Goal: Answer question/provide support: Share knowledge or assist other users

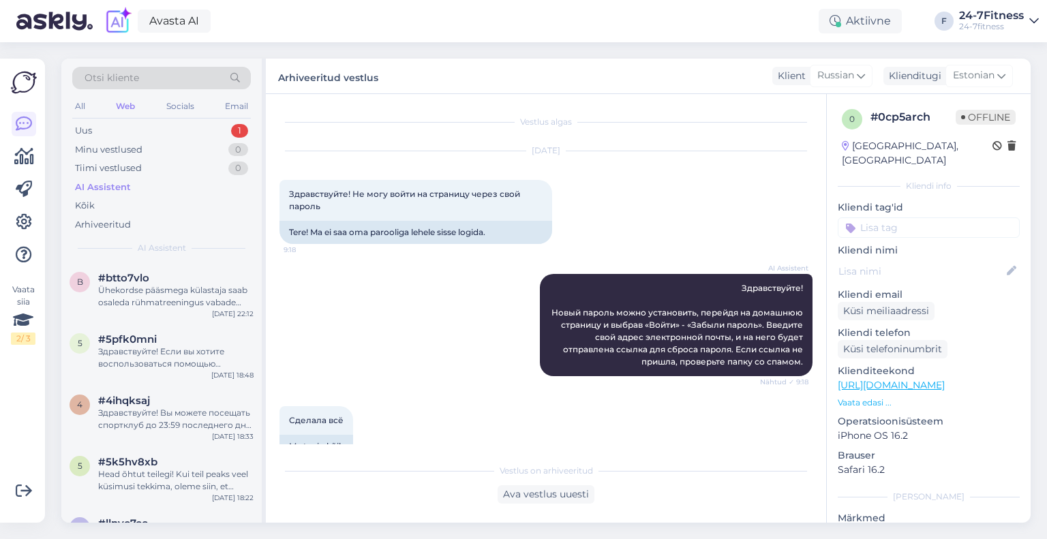
scroll to position [1204, 0]
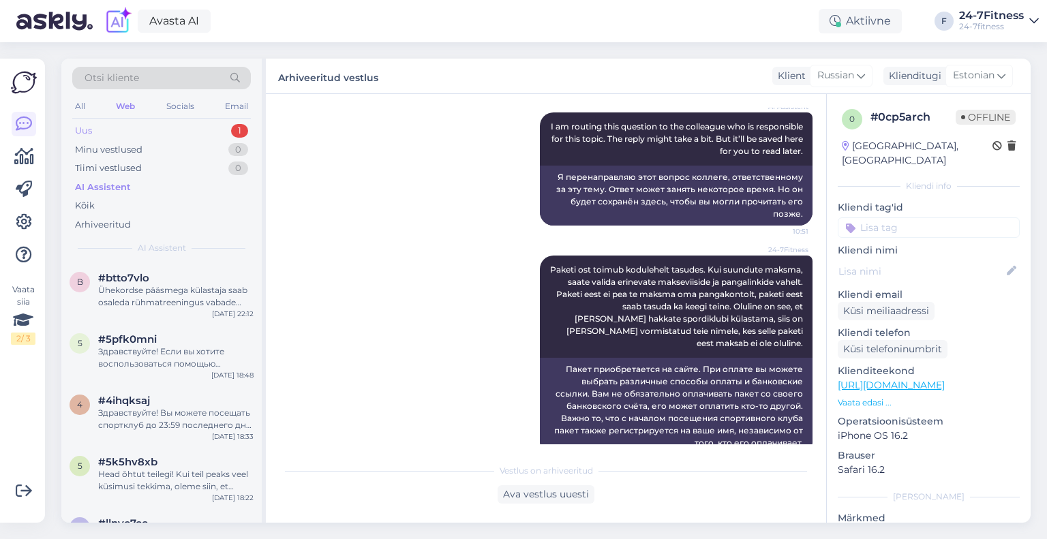
click at [154, 130] on div "Uus 1" at bounding box center [161, 130] width 179 height 19
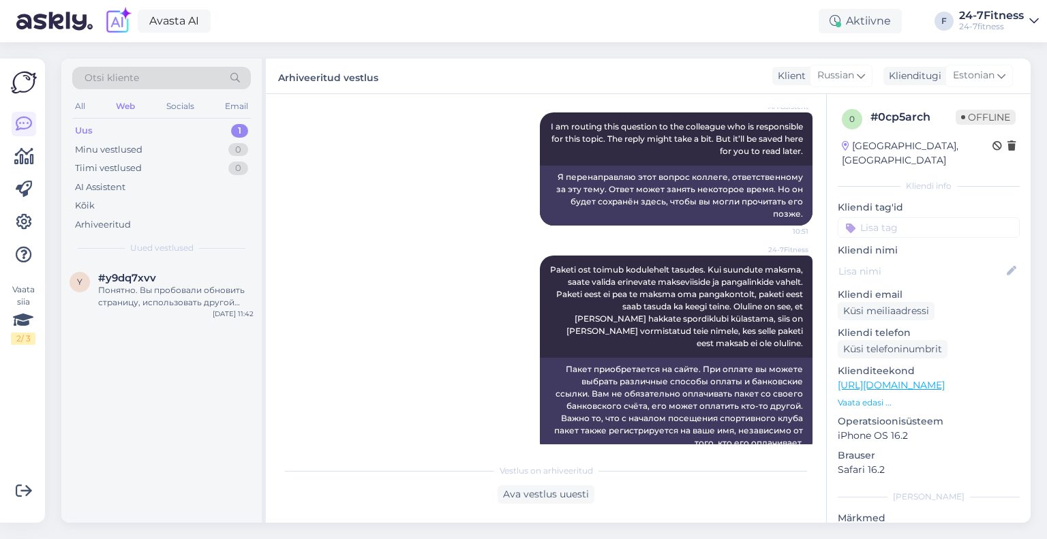
click at [176, 303] on div "Понятно. Вы пробовали обновить страницу, использовать другой браузер или оплати…" at bounding box center [175, 296] width 155 height 25
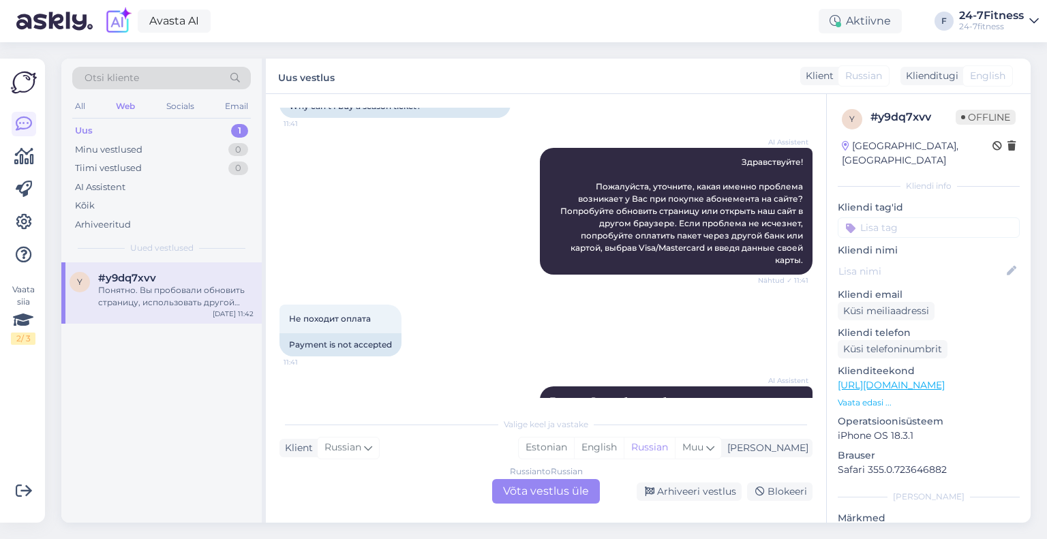
scroll to position [183, 0]
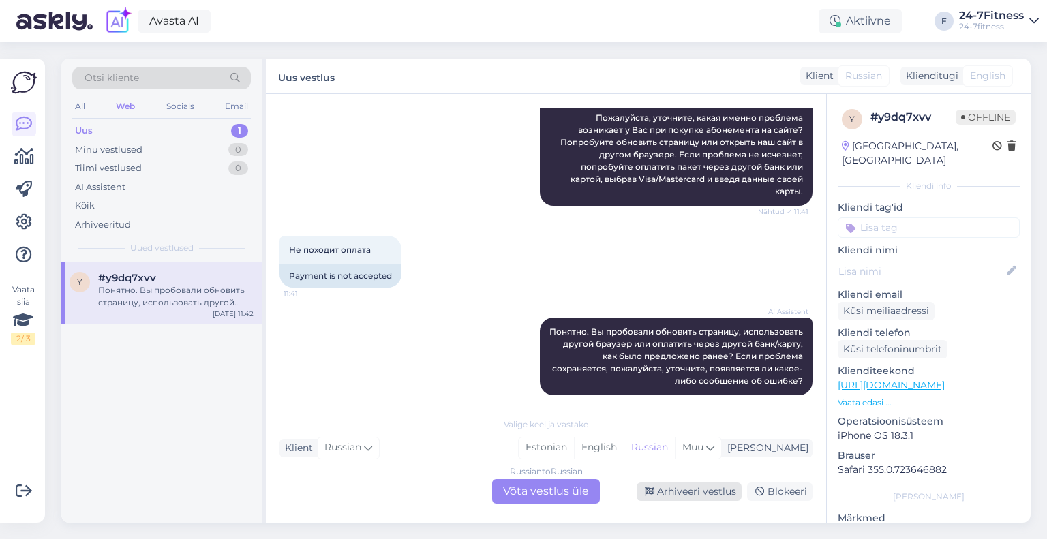
click at [692, 487] on div "Arhiveeri vestlus" at bounding box center [689, 492] width 105 height 18
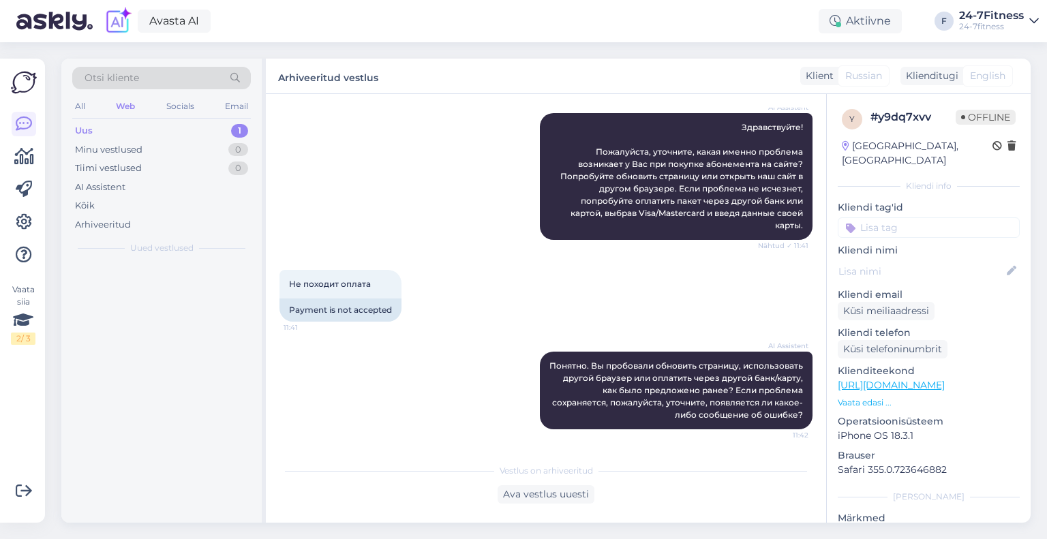
scroll to position [136, 0]
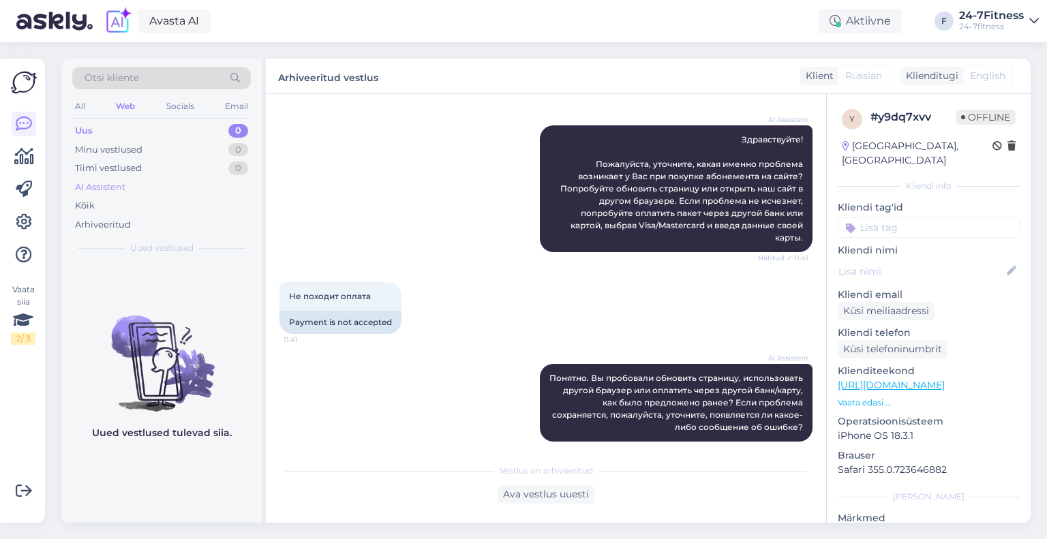
click at [118, 179] on div "AI Assistent" at bounding box center [161, 187] width 179 height 19
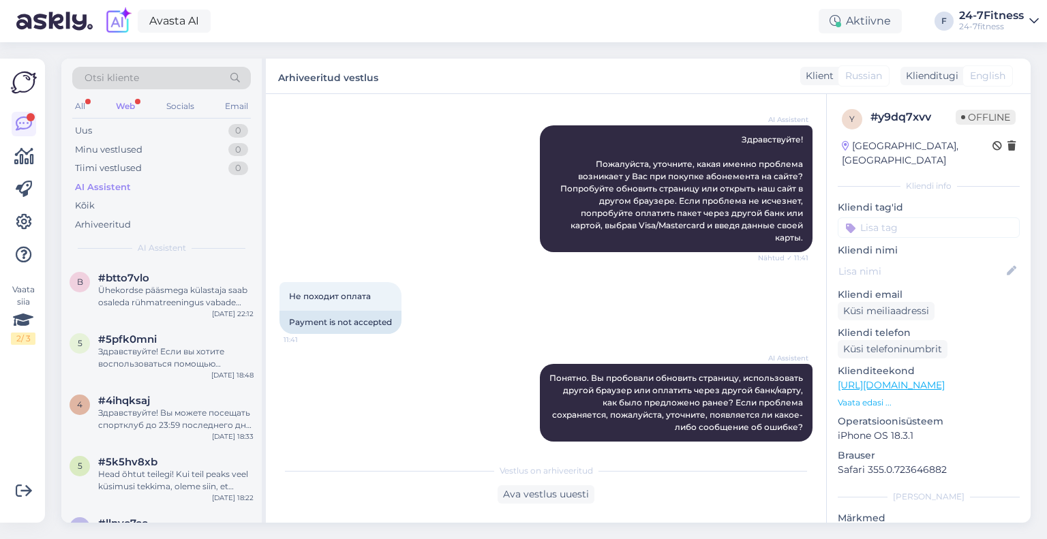
scroll to position [448, 0]
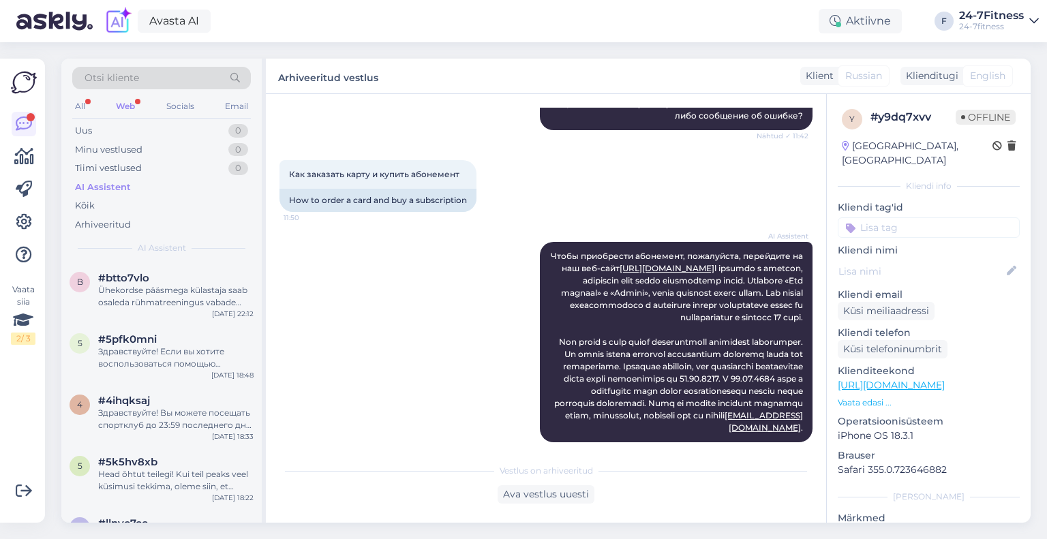
click at [146, 95] on div "Otsi kliente" at bounding box center [161, 82] width 179 height 31
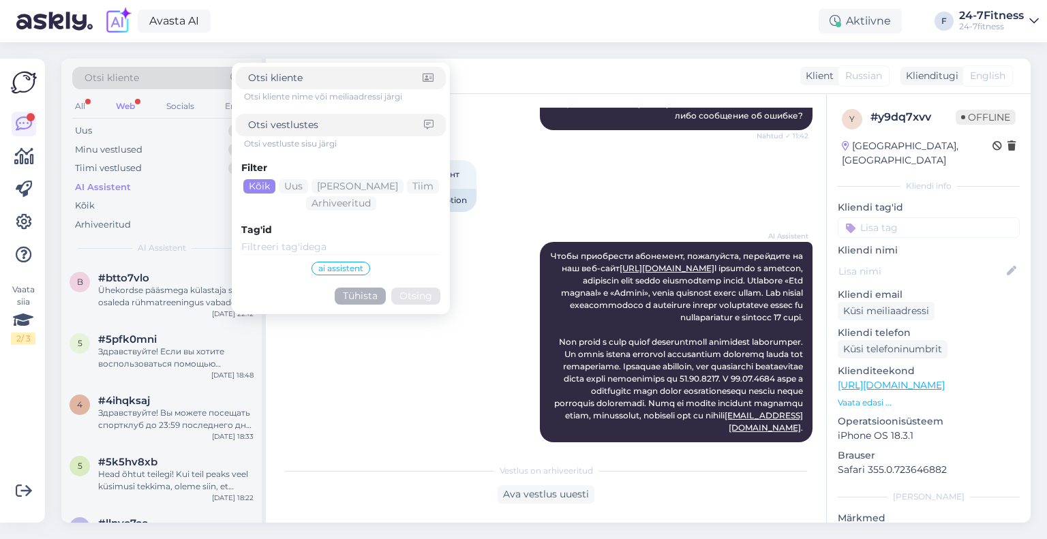
click at [136, 108] on div "Web" at bounding box center [125, 106] width 25 height 18
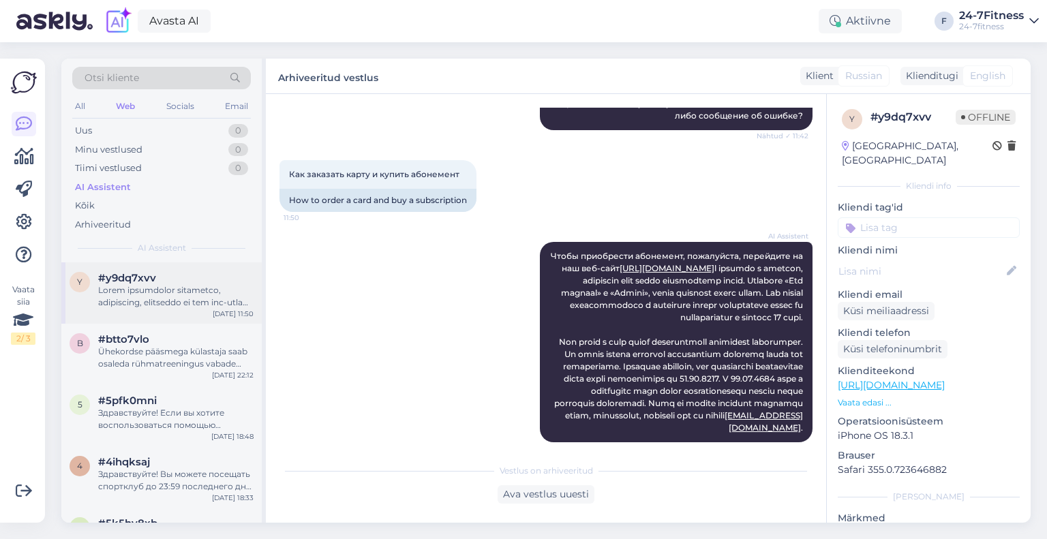
click at [152, 298] on div at bounding box center [175, 296] width 155 height 25
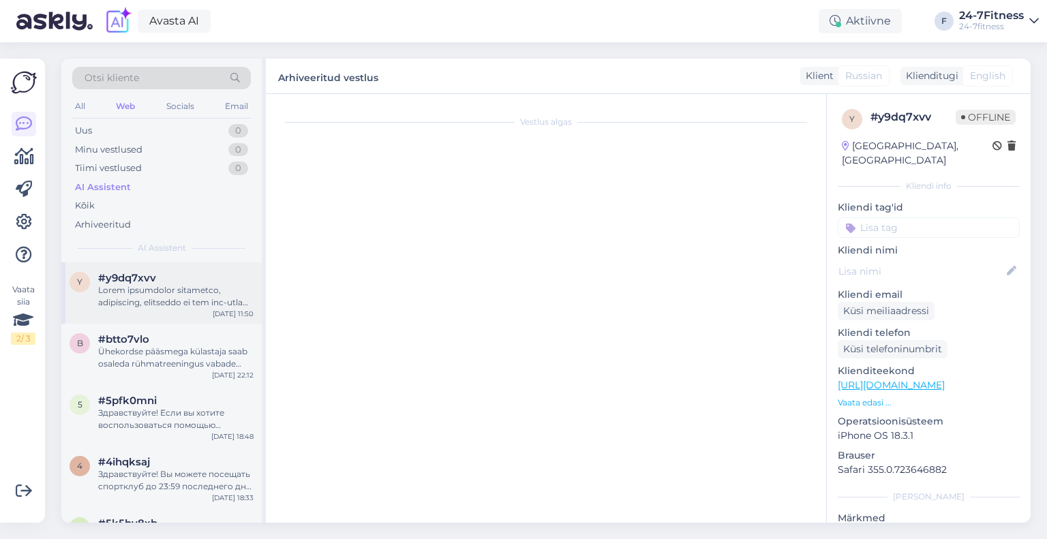
scroll to position [461, 0]
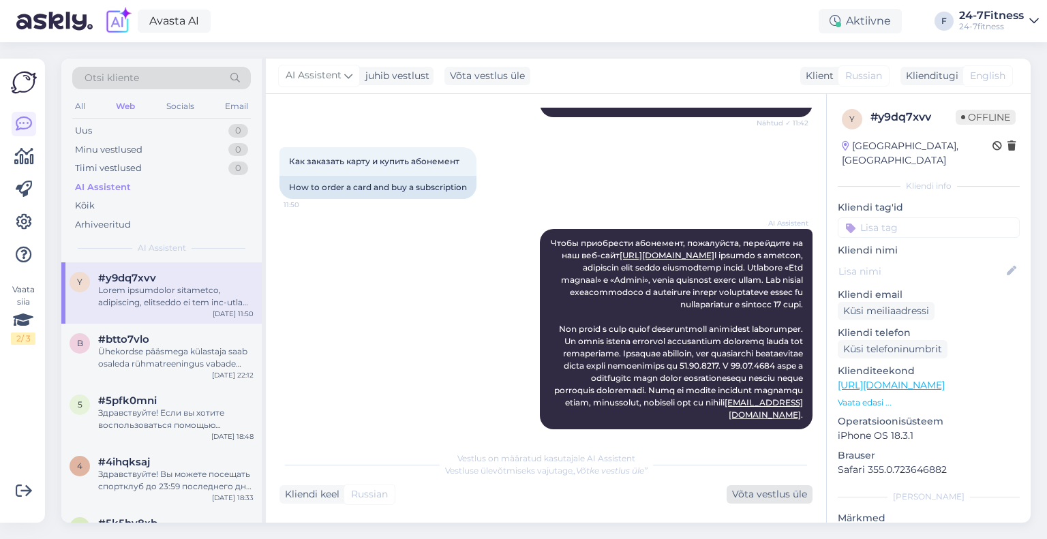
click at [746, 500] on div "Võta vestlus üle" at bounding box center [770, 494] width 86 height 18
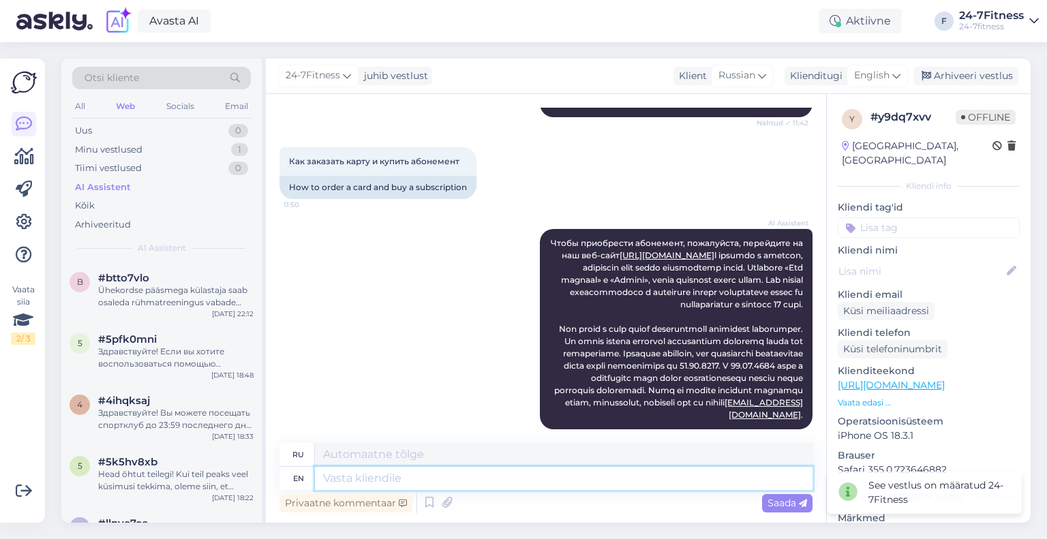
click at [499, 478] on textarea at bounding box center [564, 478] width 498 height 23
click at [877, 78] on span "English" at bounding box center [871, 75] width 35 height 15
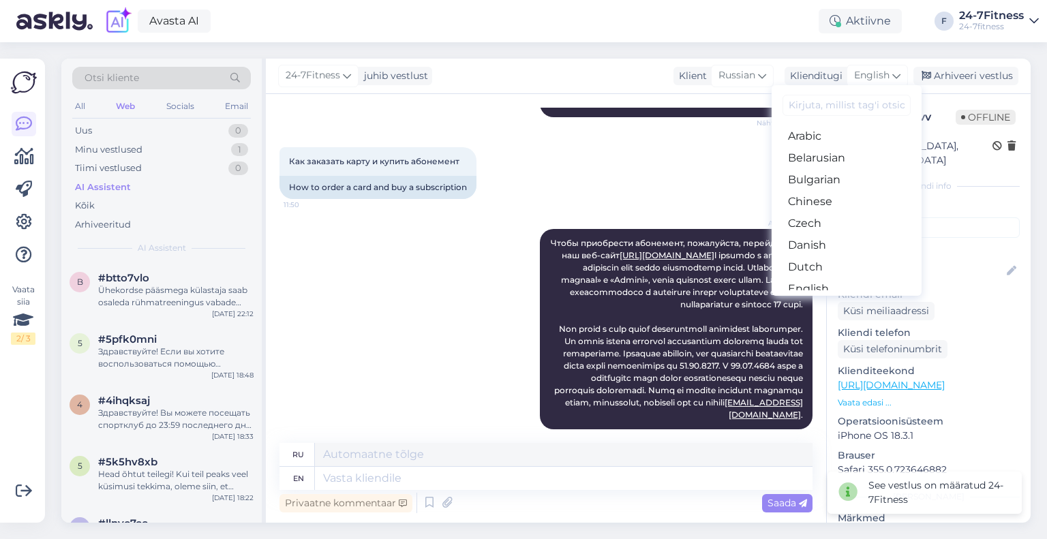
click at [837, 300] on link "Estonian" at bounding box center [847, 311] width 150 height 22
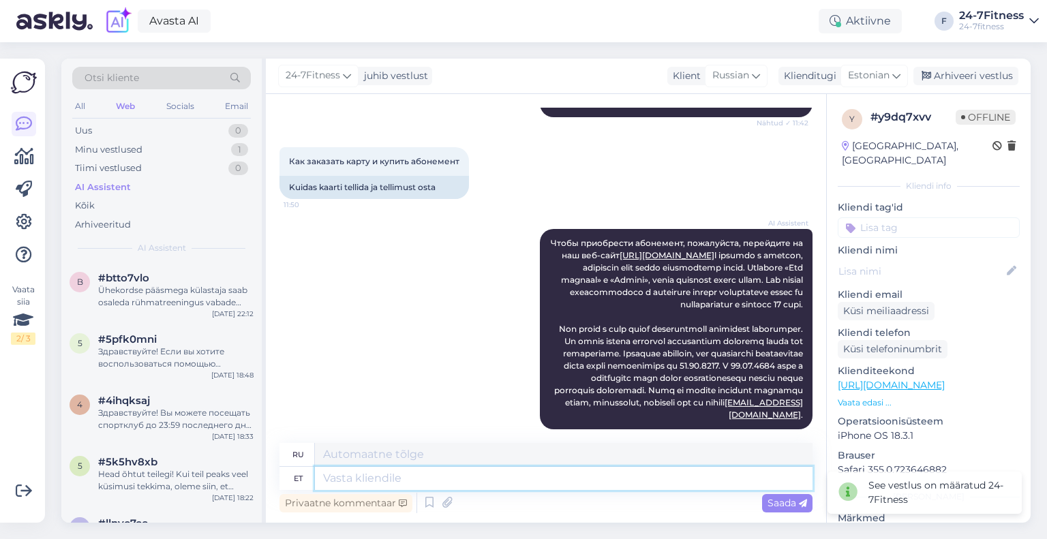
click at [620, 480] on textarea at bounding box center [564, 478] width 498 height 23
type textarea "Vabandame,"
type textarea "Приносим извинения."
type textarea "Vabandame, parandame"
type textarea "Извините, мы это исправим."
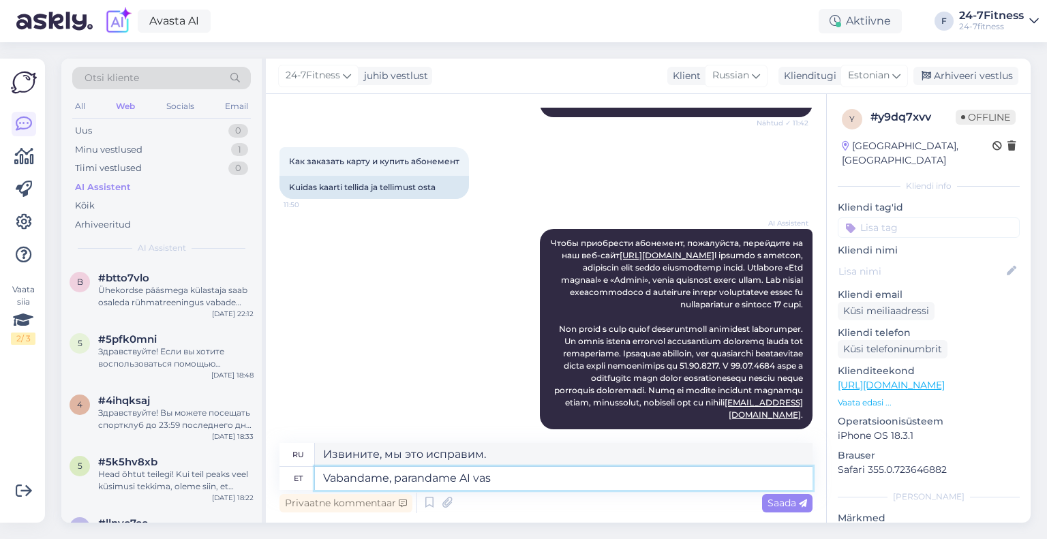
type textarea "Vabandame, parandame AI vast"
type textarea "Извините, мы исправляем [PERSON_NAME]."
type textarea "Vabandame, parandame AI vastust"
type textarea "Извините, мы исправляем реакцию [PERSON_NAME]."
type textarea "Vabandame, parandame AI vastust. Alates oktoobri ku"
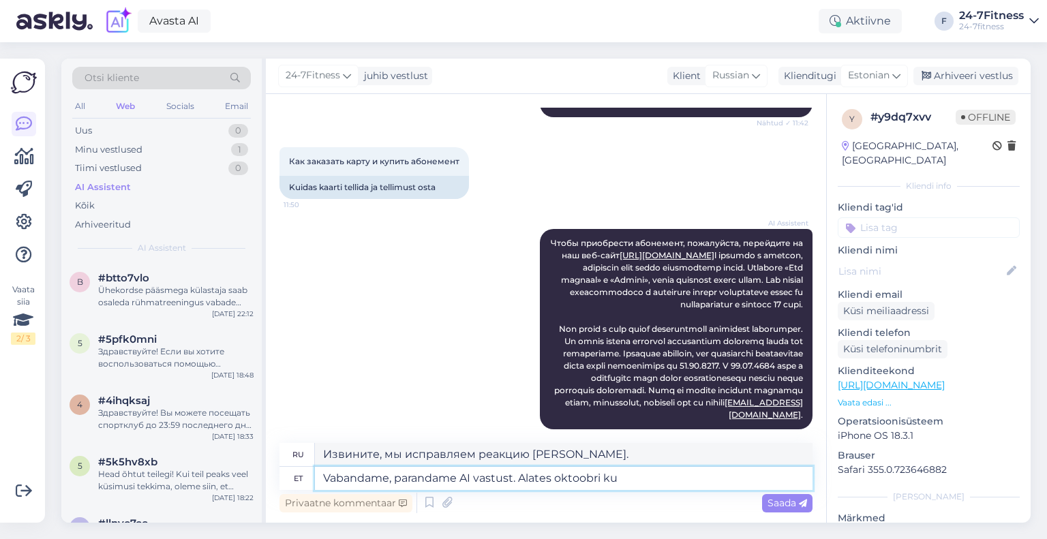
type textarea "Извините, мы улучшаем реакцию ИИ. С октября."
type textarea "Vabandame, parandame AI vastust. Alates oktoobri kuust spor"
type textarea "Извините, мы улучшаем реакцию ИИ. Начиная с октября."
type textarea "Vabandame, parandame AI vastust. Alates oktoobri kuust spordiklubi p"
type textarea "Извините, мы исправляем реакцию [PERSON_NAME]. С октября спортивный клуб"
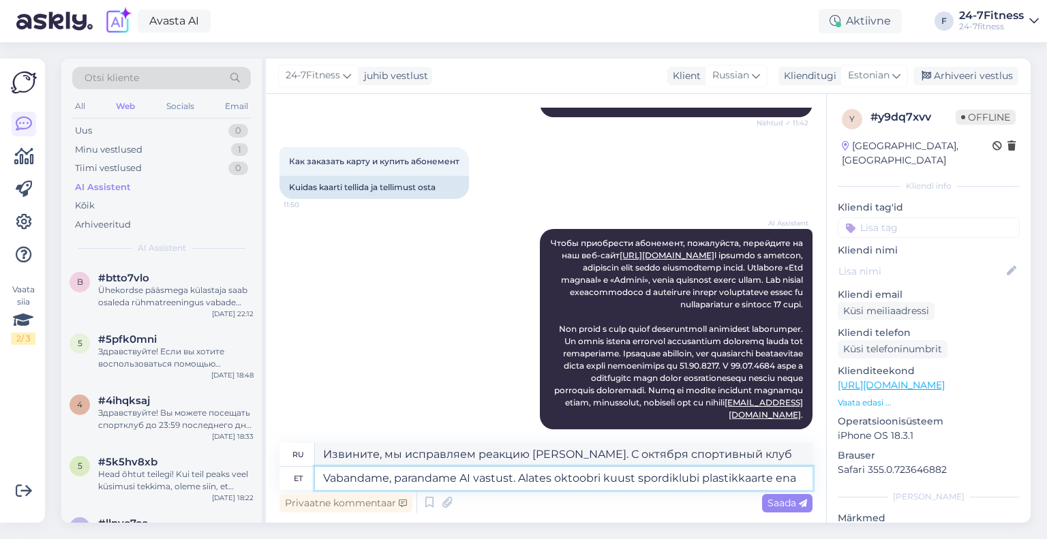
type textarea "Vabandame, parandame AI vastust. Alates oktoobri kuust spordiklubi plastikkaart…"
type textarea "Извините, мы исправляем ошибку [PERSON_NAME]. С октября пластиковые карты спорт…"
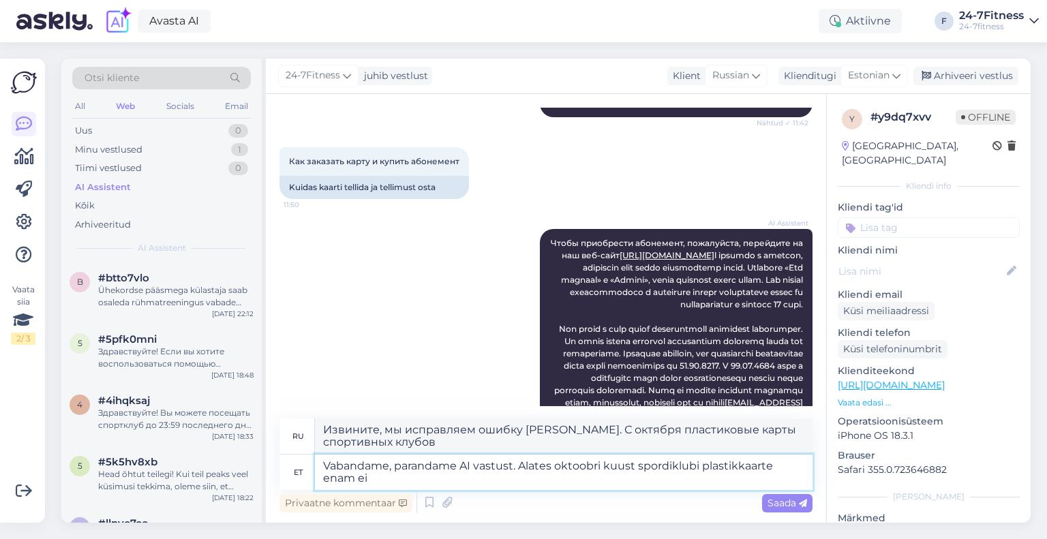
type textarea "Vabandame, parandame AI vastust. Alates oktoobri kuust spordiklubi plastikkaart…"
type textarea "Извините, мы исправляем ошибку [PERSON_NAME]. С октября спортивный клуб переста…"
type textarea "Vabandame, parandame AI vastust. Alates oktoobri kuust spordiklubi plastikkaart…"
type textarea "Приносим извинения, мы исправляем ответ AI. С октября спортивный клуб прекратит…"
paste textarea "Spordiklubisse saab siseneda kasutades mobiilirakendust või lisades meie virtua…"
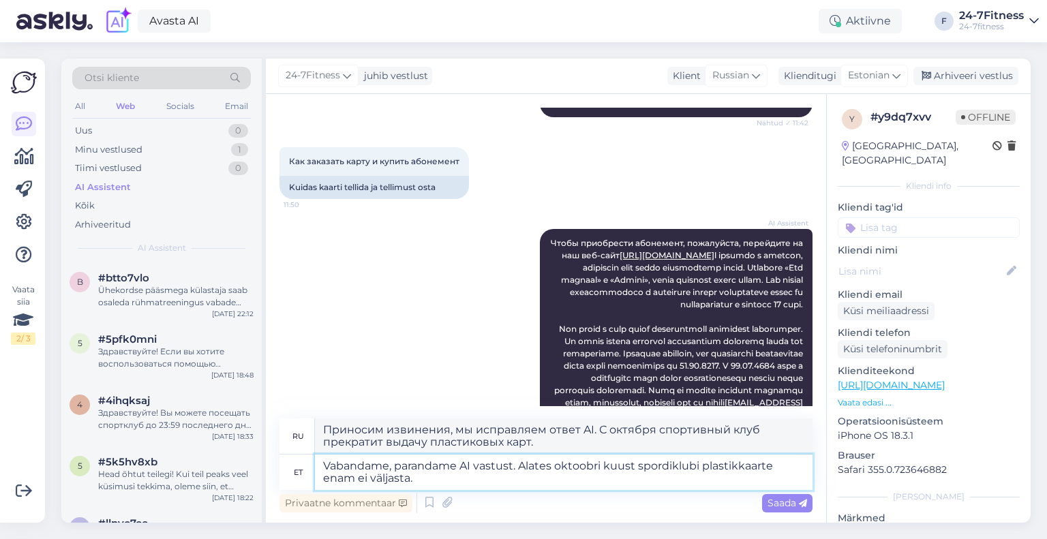
type textarea "Vabandame, parandame AI vastust. Alates oktoobri kuust spordiklubi plastikkaart…"
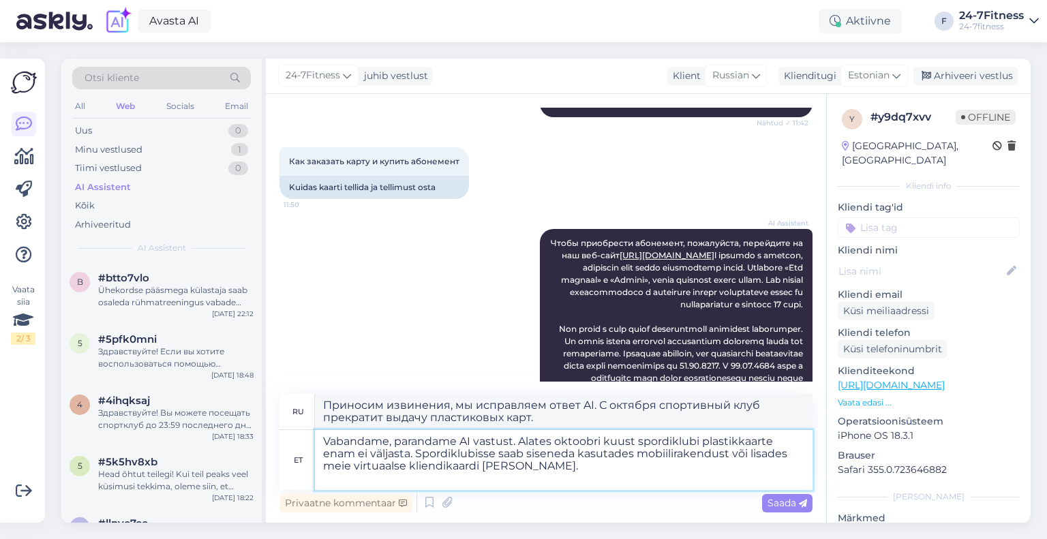
type textarea "Приносим извинения, мы исправляем ошибку [PERSON_NAME]. С октября спортивный кл…"
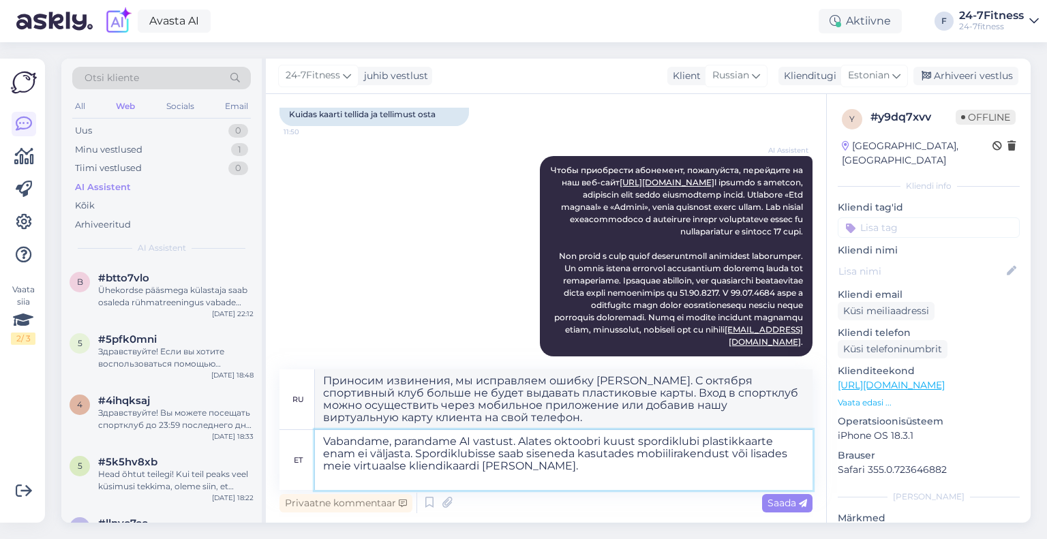
scroll to position [535, 0]
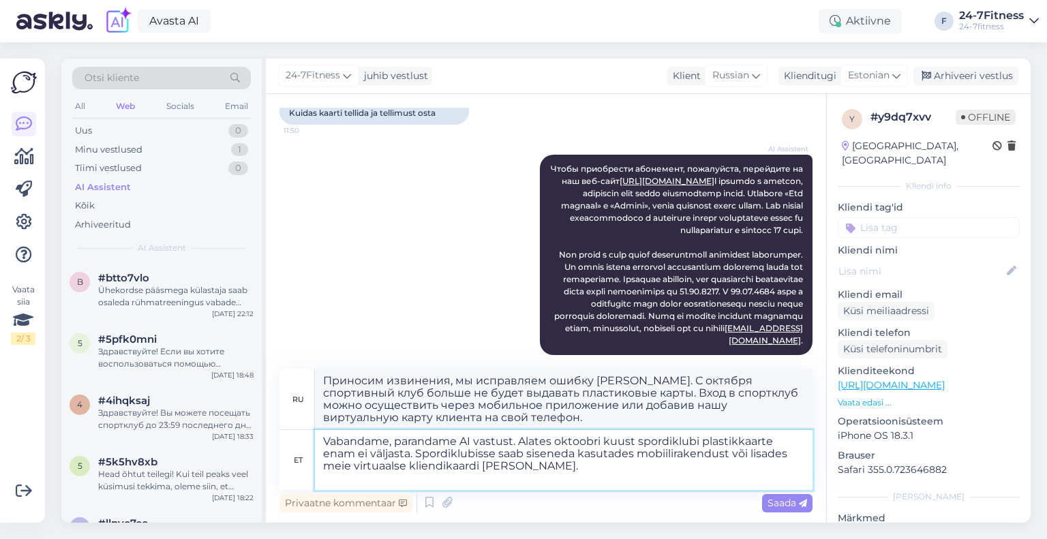
click at [564, 466] on textarea "Vabandame, parandame AI vastust. Alates oktoobri kuust spordiklubi plastikkaart…" at bounding box center [564, 460] width 498 height 60
paste textarea "Wallet rakendusse."
type textarea "Vabandame, parandame AI vastust. Alates oktoobri kuust spordiklubi plastikkaart…"
type textarea "Приносим извинения, мы исправляем ошибку [PERSON_NAME]. С октября спортивный кл…"
type textarea "Vabandame, parandame AI vastust. Alates oktoobri kuust spordiklubi plastikkaart…"
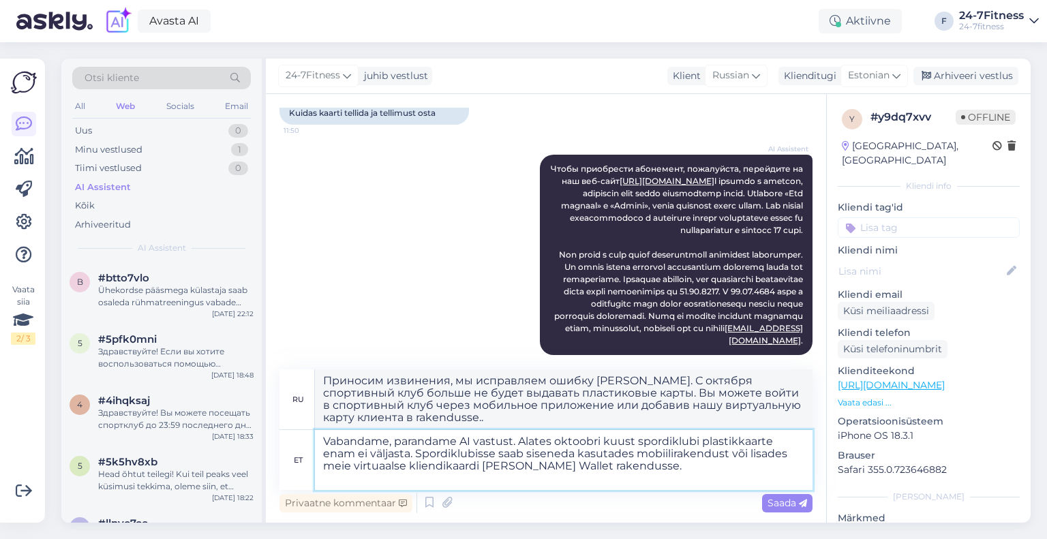
type textarea "Приносим извинения, мы исправляем ошибку [PERSON_NAME]. С октября спортивный кл…"
type textarea "Vabandame, parandame AI vastust. Alates oktoobri kuust spordiklubi plastikkaart…"
click at [773, 498] on span "Saada" at bounding box center [787, 503] width 40 height 12
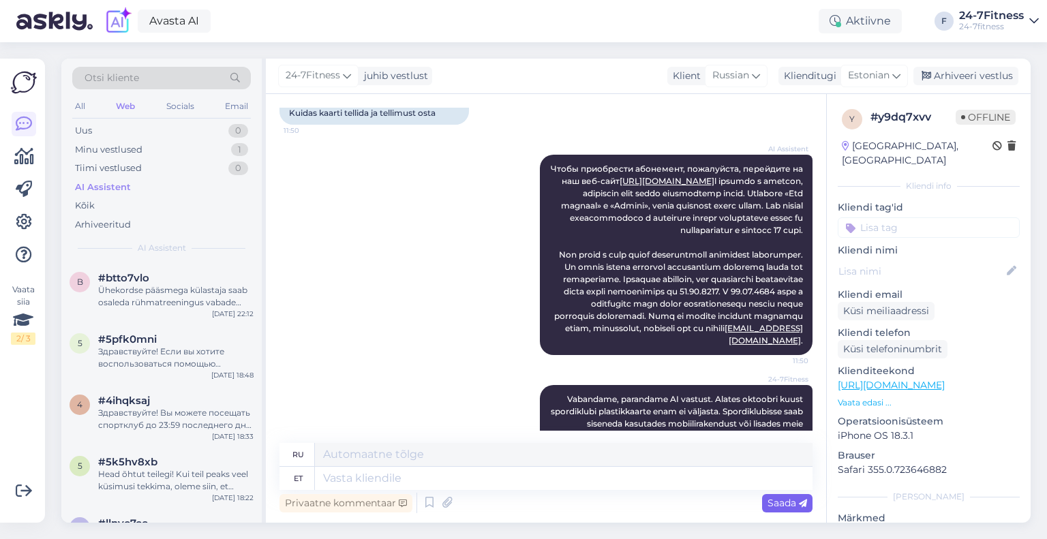
scroll to position [641, 0]
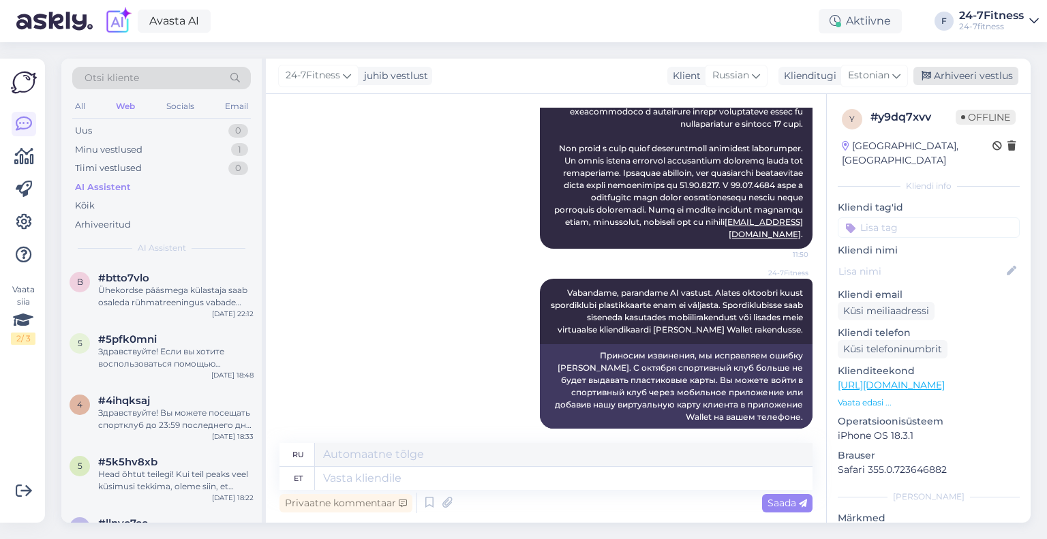
click at [976, 67] on div "Arhiveeri vestlus" at bounding box center [965, 76] width 105 height 18
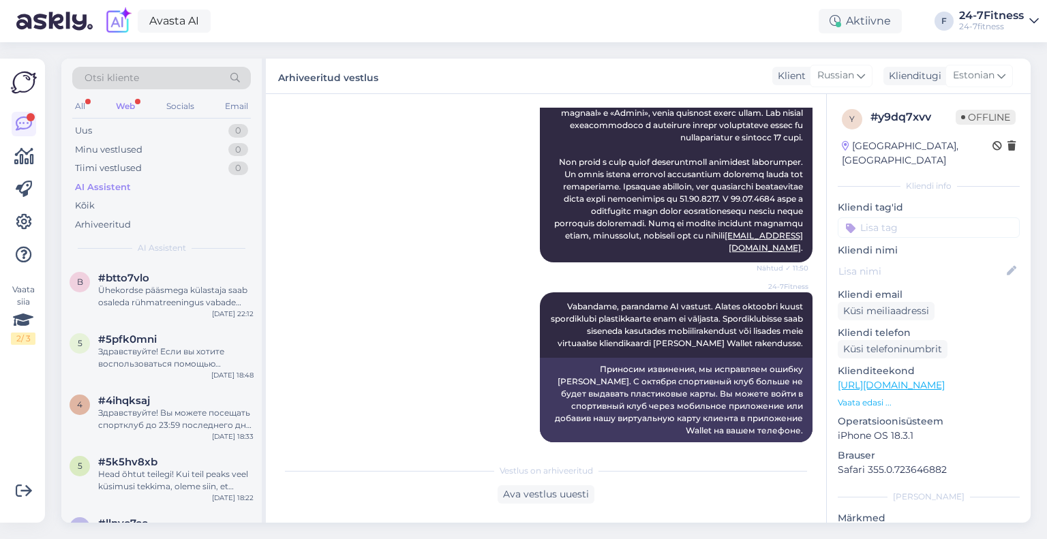
click at [122, 103] on div "Web" at bounding box center [125, 106] width 25 height 18
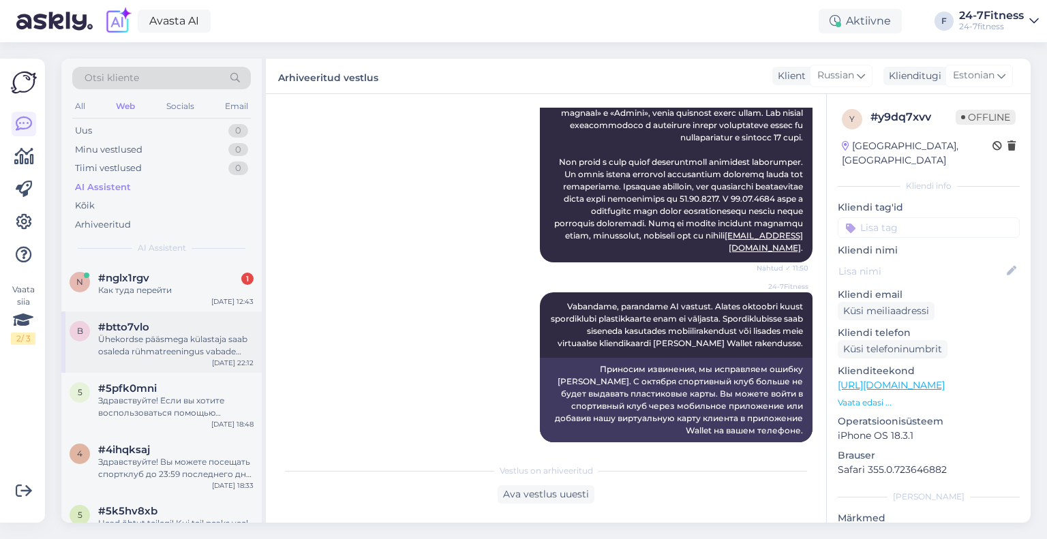
click at [176, 340] on div "Ühekordse pääsmega külastaja saab osaleda rühmatreeningus vabade kohtade olemas…" at bounding box center [175, 345] width 155 height 25
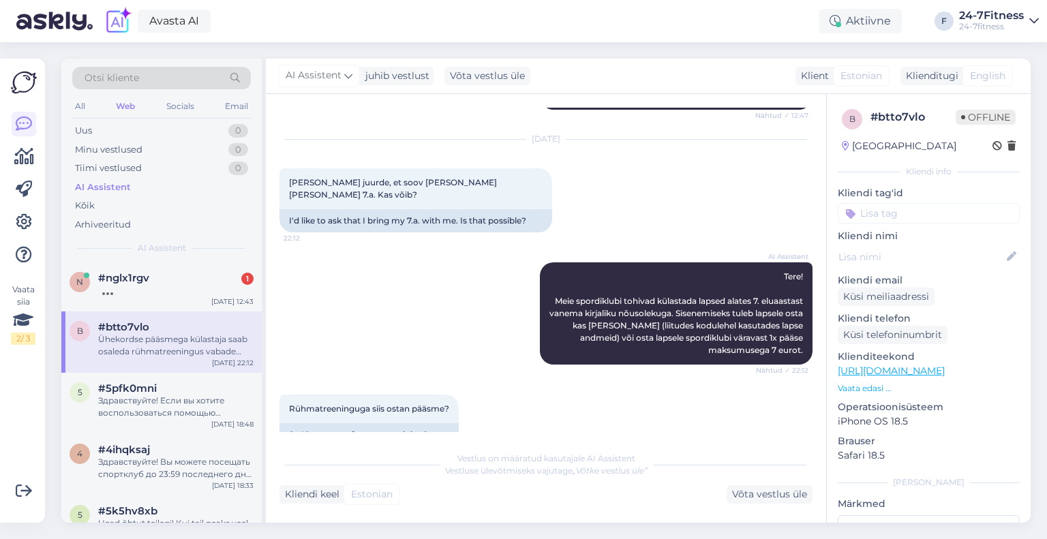
scroll to position [779, 0]
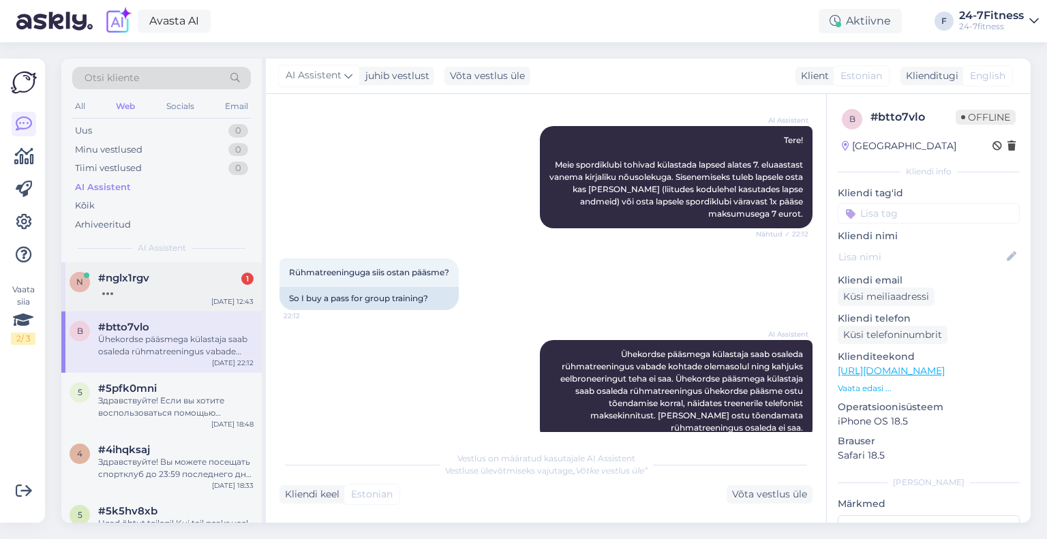
click at [199, 306] on div "n #nglx1rgv [DATE] 12:43" at bounding box center [161, 286] width 200 height 49
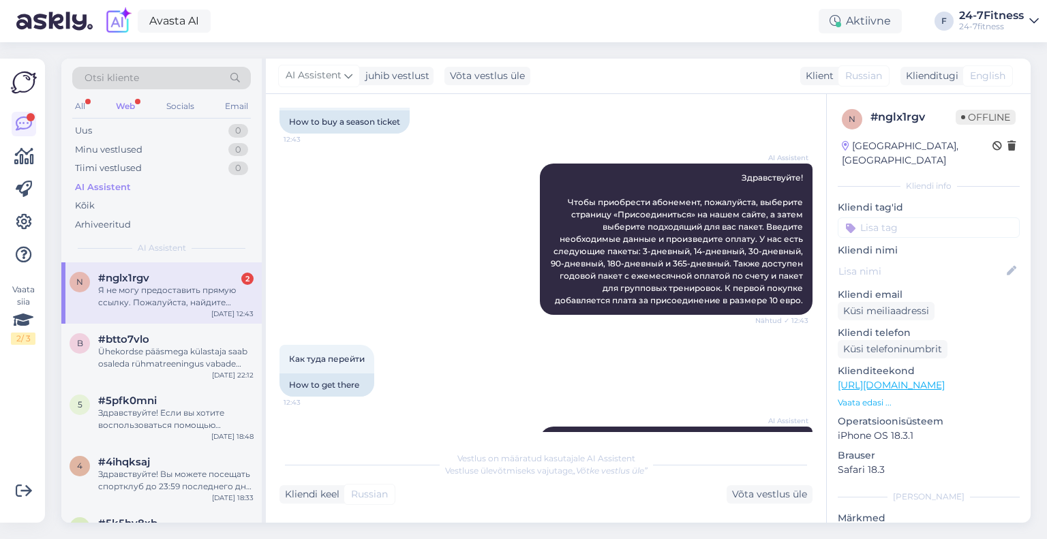
scroll to position [0, 0]
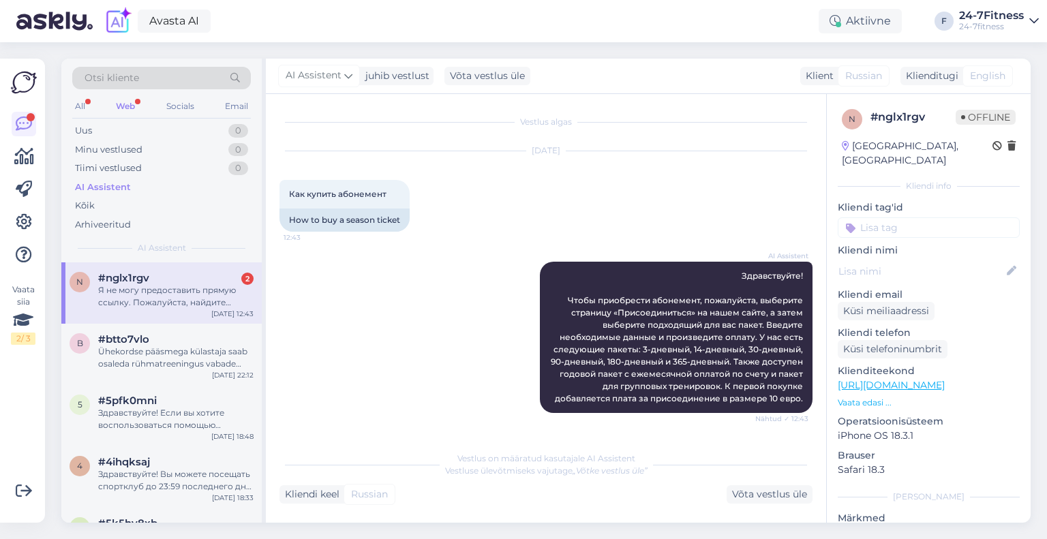
click at [190, 304] on div "Я не могу предоставить прямую ссылку. Пожалуйста, найдите страницу «Присоединит…" at bounding box center [175, 296] width 155 height 25
click at [125, 98] on div "Web" at bounding box center [125, 106] width 25 height 18
click at [174, 279] on div "#nglx1rgv" at bounding box center [175, 278] width 155 height 12
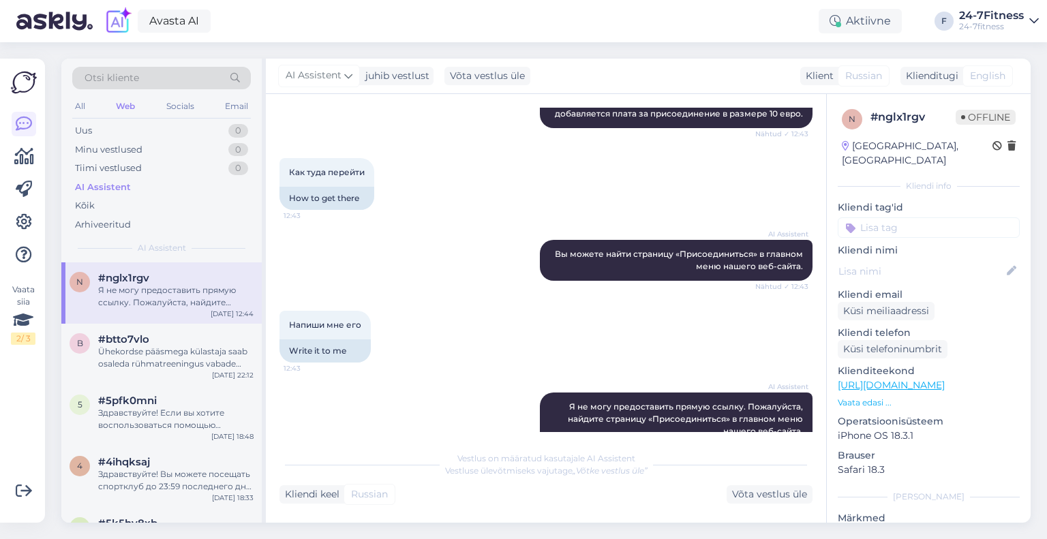
scroll to position [314, 0]
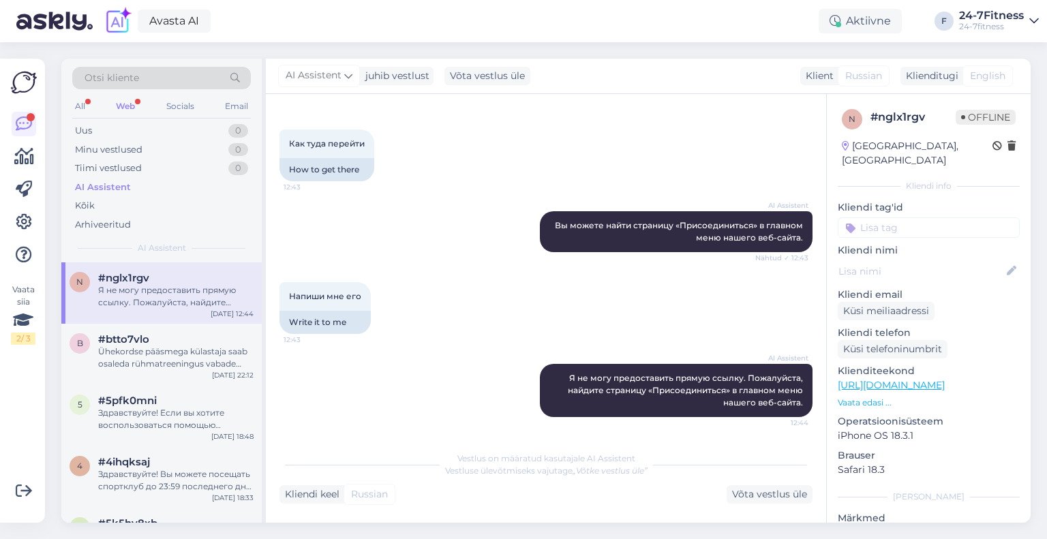
click at [125, 102] on div "Web" at bounding box center [125, 106] width 25 height 18
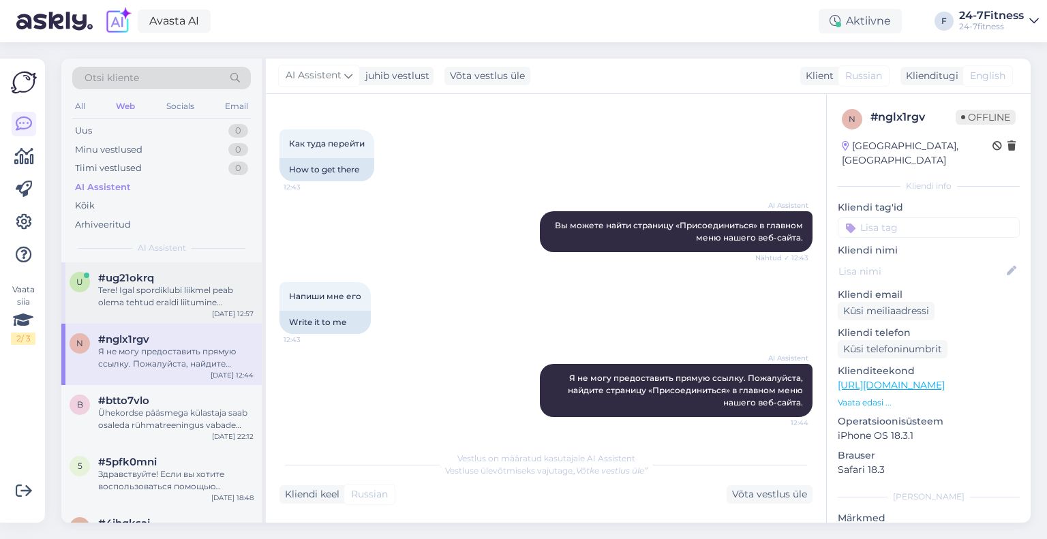
click at [140, 296] on div "Tere! Igal spordiklubi liikmel peab olema tehtud eraldi liitumine [PERSON_NAME]…" at bounding box center [175, 296] width 155 height 25
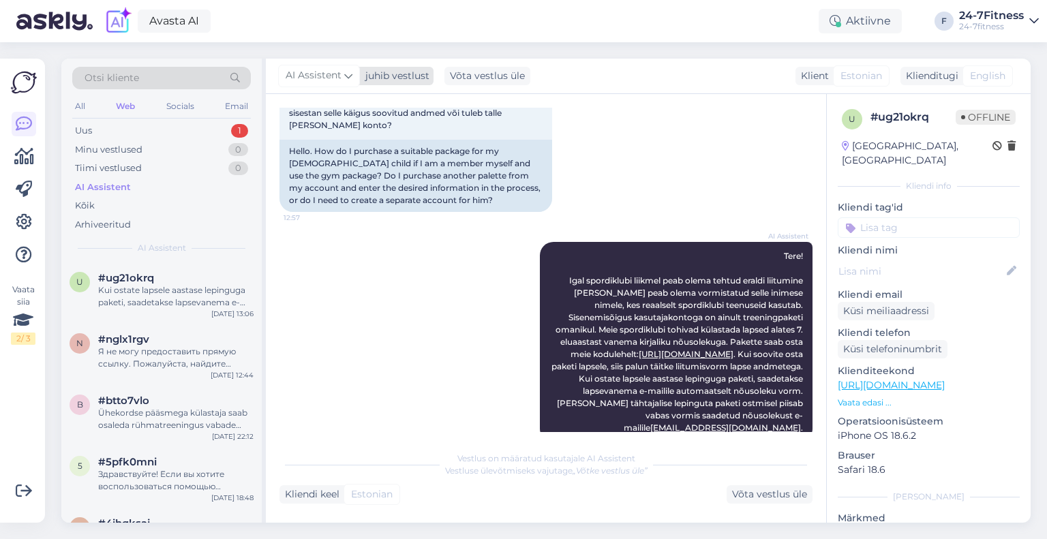
scroll to position [345, 0]
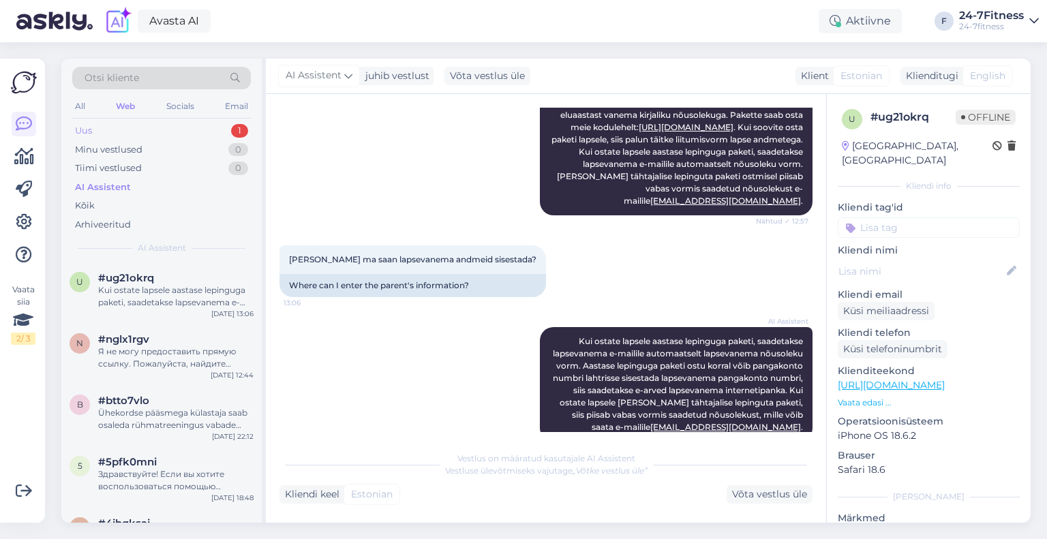
click at [177, 128] on div "Uus 1" at bounding box center [161, 130] width 179 height 19
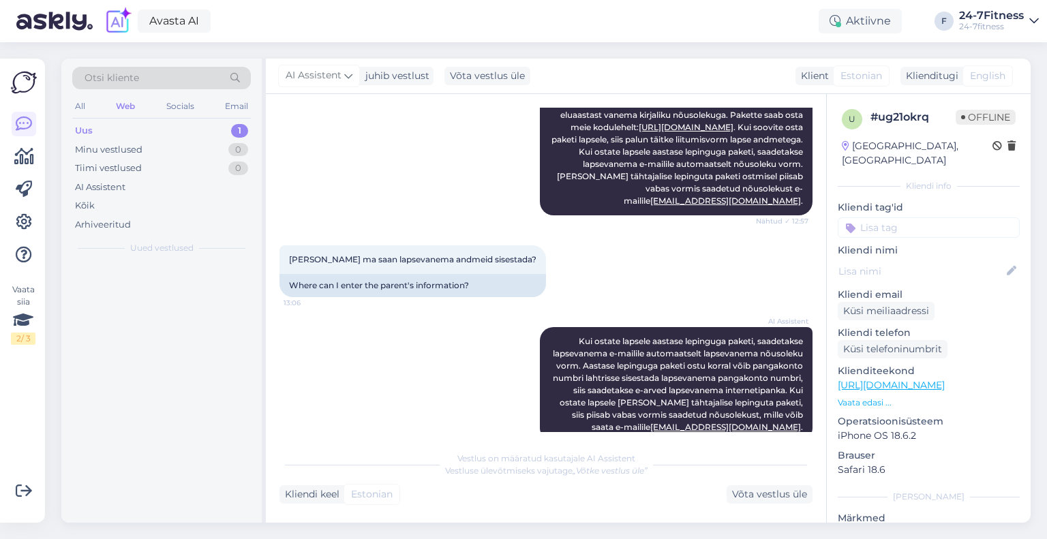
click at [164, 280] on div at bounding box center [161, 392] width 200 height 260
click at [164, 280] on div "#u3rgtleq" at bounding box center [175, 278] width 155 height 12
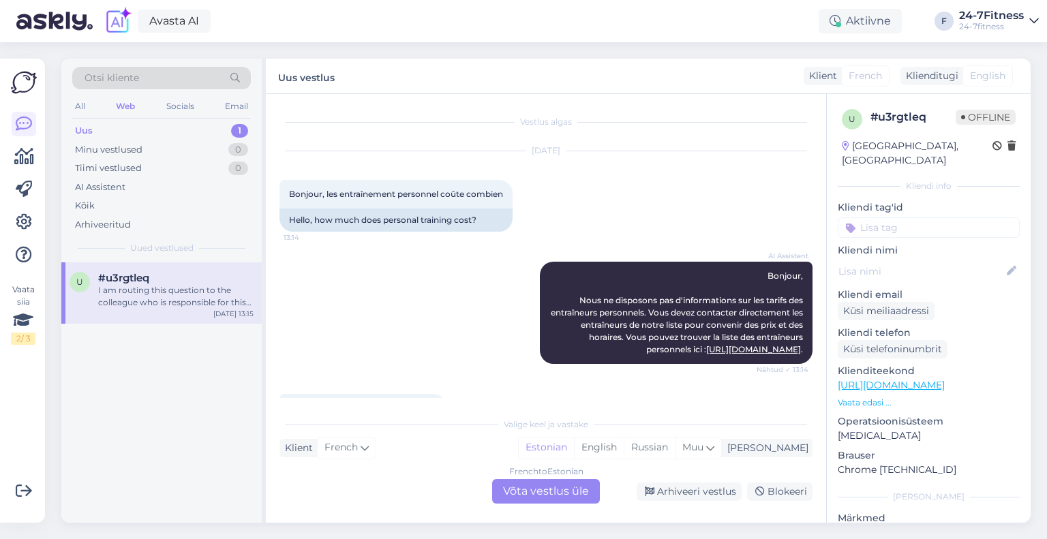
scroll to position [205, 0]
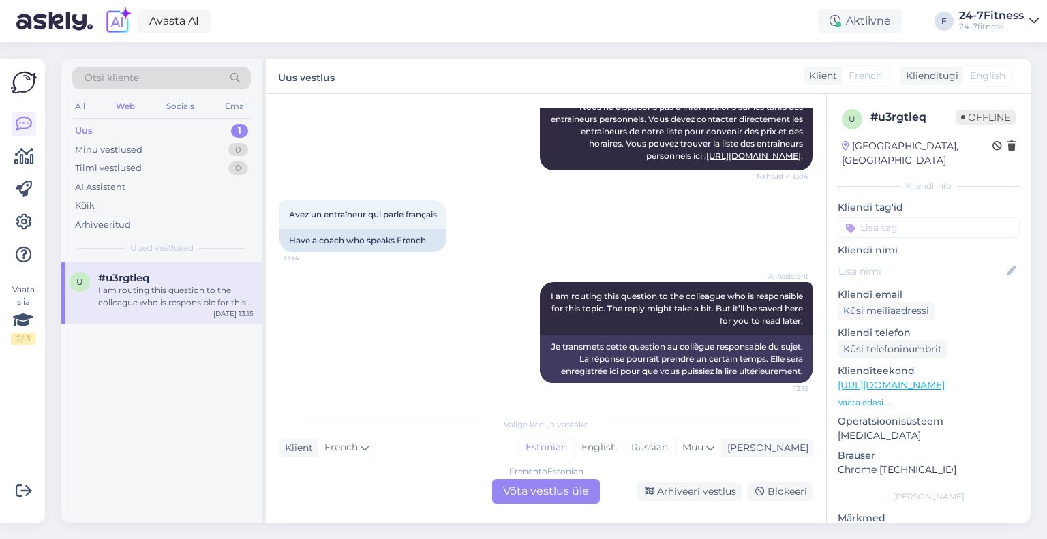
click at [534, 493] on div "French to Estonian Võta vestlus üle" at bounding box center [546, 491] width 108 height 25
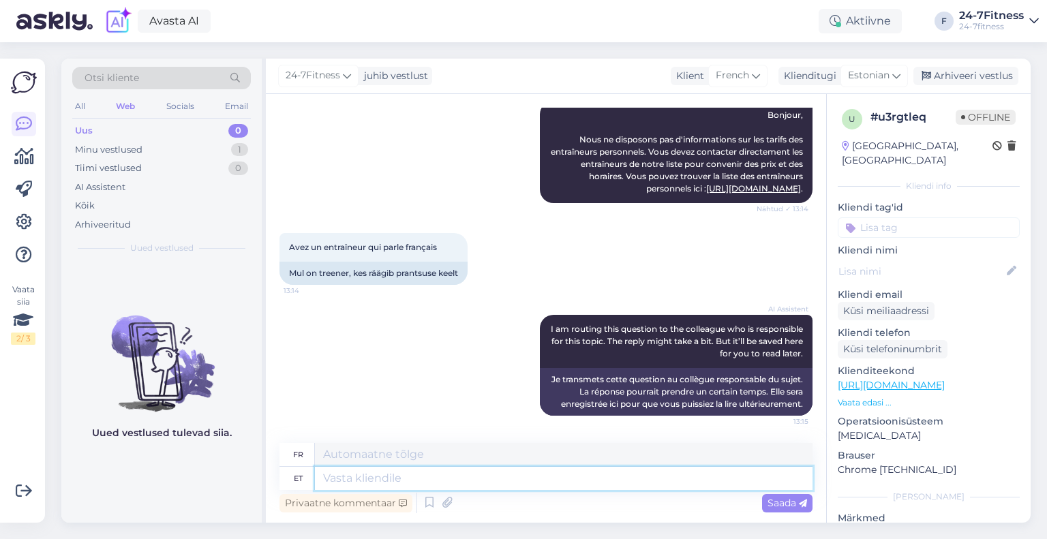
click at [439, 476] on textarea at bounding box center [564, 478] width 498 height 23
type textarea "Kahjuks me"
type textarea "Malheureusement"
type textarea "Kahjuks meil p"
type textarea "Malheureusement, nous avons"
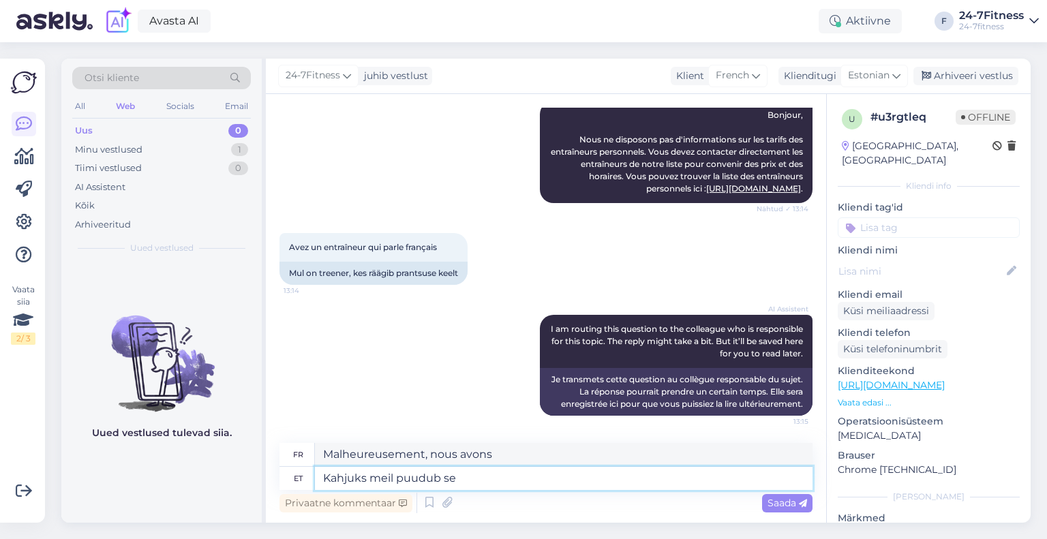
type textarea "Kahjuks meil puudub sel"
type textarea "Malheureusement, nous n'avons pas"
type textarea "Kahjuks meil puudub selline ingo."
type textarea "Malheureusement, nous n’avons pas un tel"
type textarea "Kahjuks meil puudub selline info."
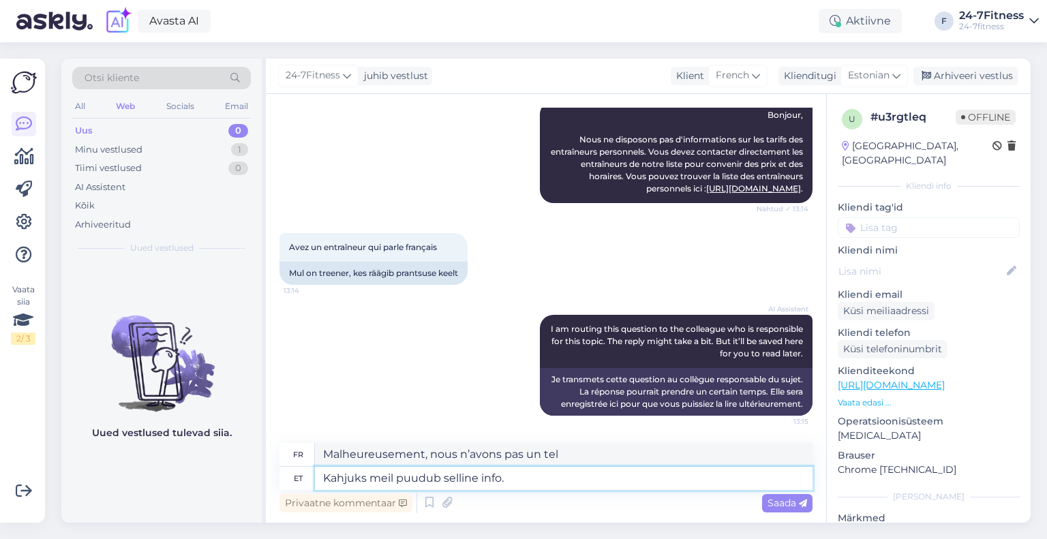
type textarea "Malheureusement, nous ne disposons pas [PERSON_NAME] informations."
type textarea "Kahjuks meil puudub selline info. Seda peaks"
type textarea "Malheureusement, nous ne disposons pas [PERSON_NAME] informations. Ceci"
type textarea "Kahjuks meil puudub selline info. Seda peaksite kü"
type textarea "Malheureusement, nous ne disposons pas de ces informations. Vous devriez"
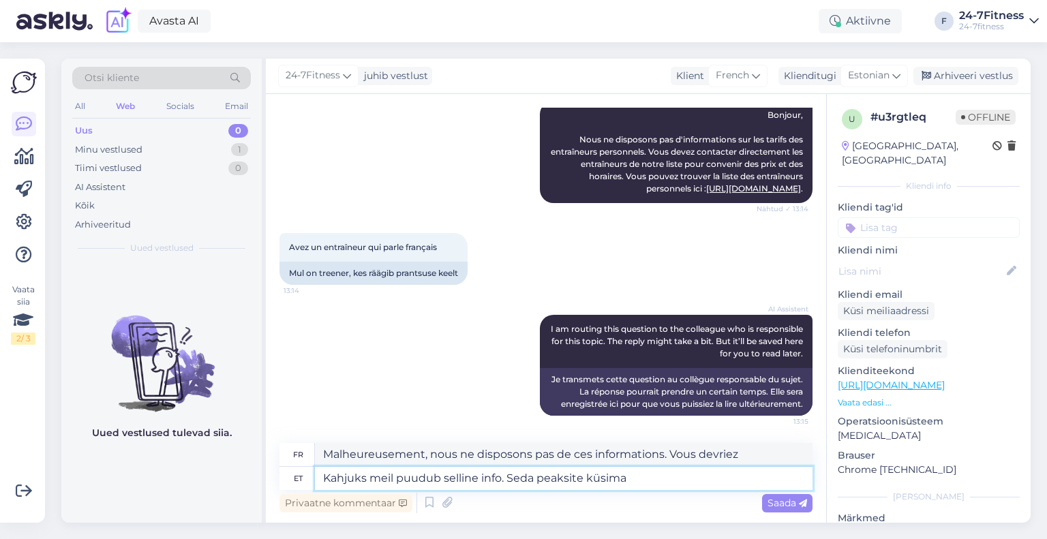
type textarea "Kahjuks meil puudub selline info. Seda peaksite küsima j"
type textarea "Malheureusement, nous ne disposons pas de ces informations. N'hésitez pas à les…"
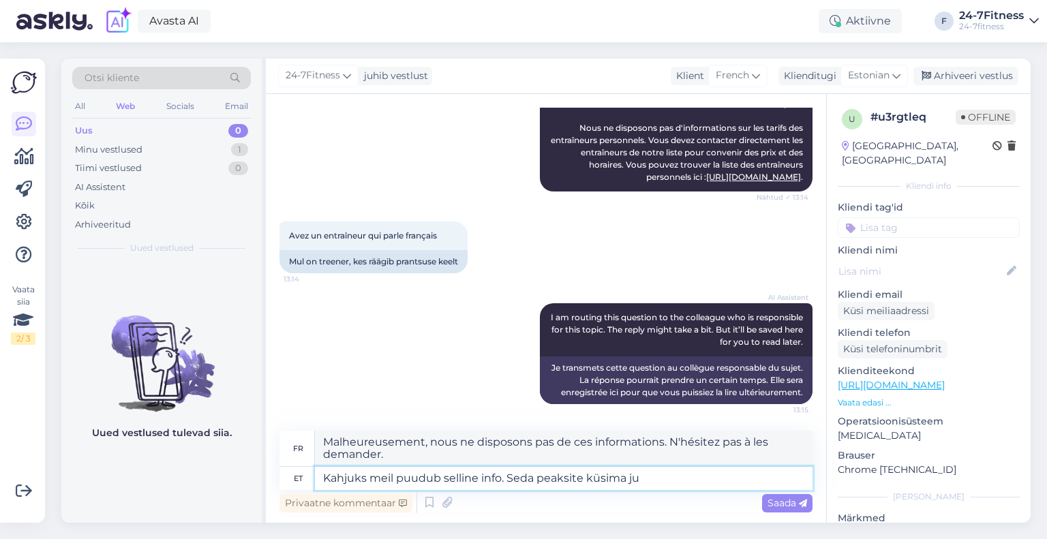
scroll to position [185, 0]
type textarea "Kahjuks meil puudub selline info. Seda peaksite küsima juba"
type textarea "Malheureusement, nous ne disposons pas de cette information. N'hésitez pas à la…"
type textarea "Kahjuks meil puudub selline info. Seda peaksite küsima juba otse mõ"
type textarea "Malheureusement, nous ne disposons pas de ces informations. Veuillez les demand…"
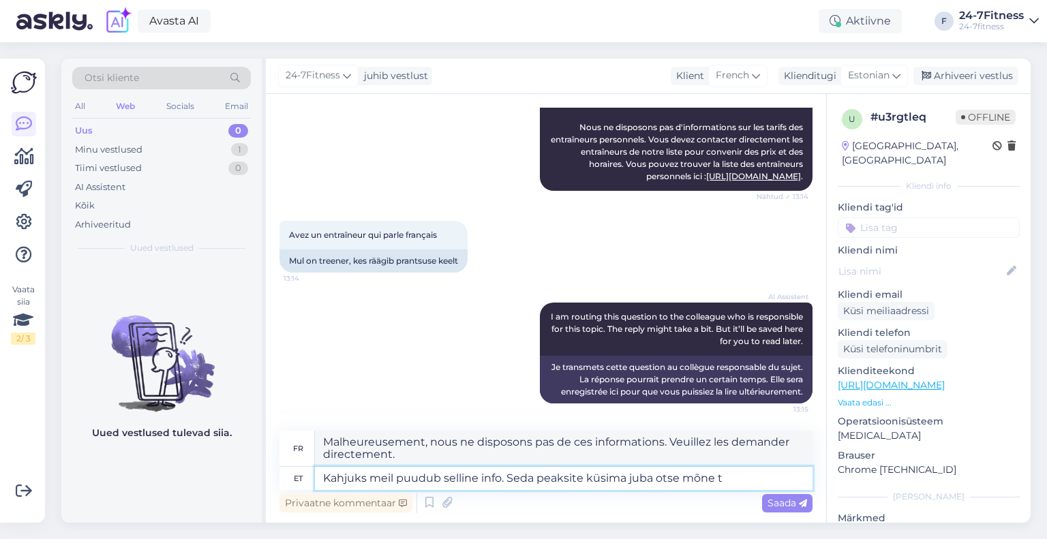
type textarea "Kahjuks meil puudub selline info. Seda peaksite küsima juba otse mõne tr"
type textarea "Malheureusement, nous ne disposons pas de ces informations. Vous pouvez les dem…"
type textarea "Kahjuks meil puudub selline info. Seda peaksite küsima juba otse mõne treeneri k"
type textarea "Malheureusement, nous ne disposons pas de cette information. Veuillez vous rens…"
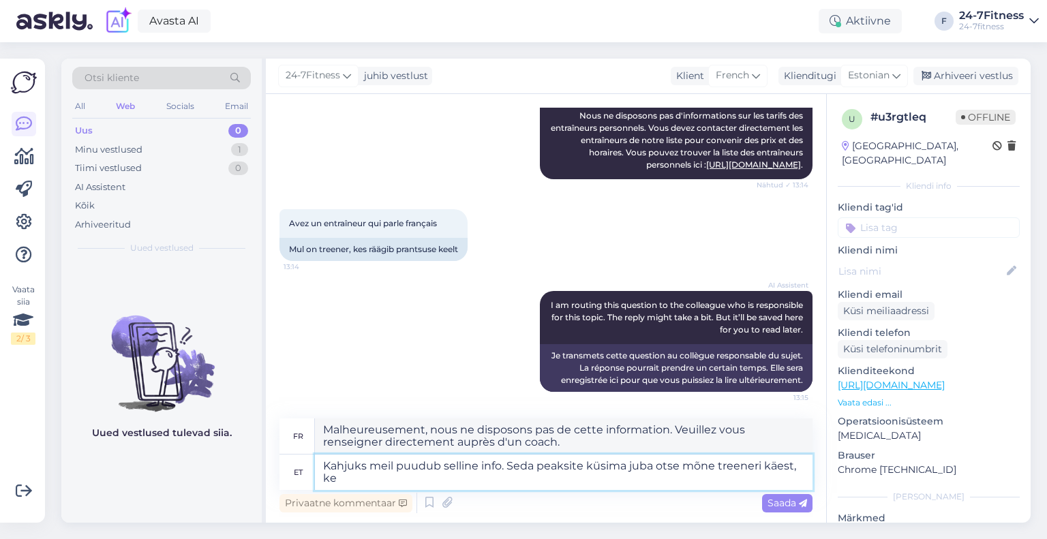
scroll to position [197, 0]
type textarea "Kahjuks meil puudub selline info. Seda peaksite küsima juba otse mõne treeneri …"
type textarea "Malheureusement, nous ne disposons pas de cette information. Veuillez vous rens…"
type textarea "Kahjuks meil puudub selline info. Seda peaksite küsima juba otse mõne treeneri …"
type textarea "Malheureusement, nous ne disposons pas de cette information. Veuillez vous rens…"
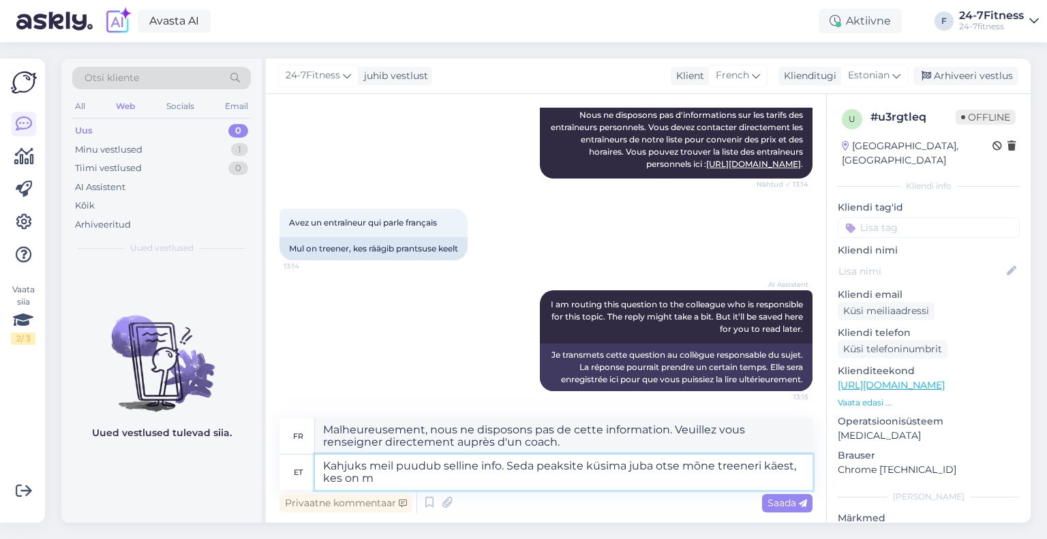
type textarea "Kahjuks meil puudub selline info. Seda peaksite küsima juba otse mõne treeneri …"
type textarea "Malheureusement, nous ne disposons pas de cette information. Vous devriez la de…"
type textarea "Kahjuks meil puudub selline info. Seda peaksite küsima juba otse mõne treeneri …"
type textarea "Malheureusement, nous ne disposons pas de cette information. Veuillez vous adre…"
type textarea "Kahjuks meil puudub selline info. Seda peaksite küsima juba otse mõne treeneri …"
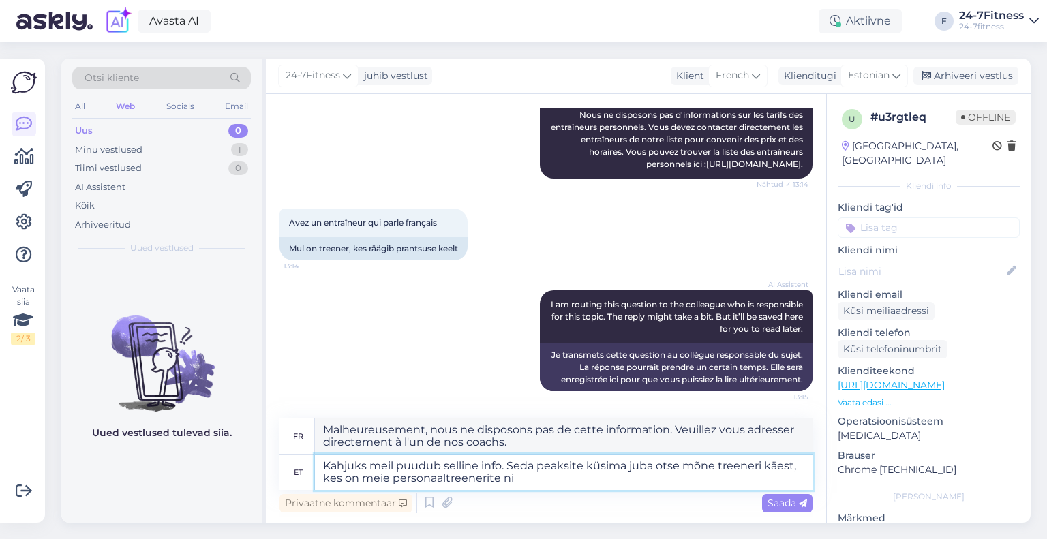
type textarea "Malheureusement, nous ne disposons pas de cette information. Veuillez vous adre…"
type textarea "Kahjuks meil puudub selline info. Seda peaksite küsima juba otse mõne treeneri …"
type textarea "Malheureusement, nous ne disposons pas de cette information. Pour cela, veuille…"
type textarea "Kahjuks meil puudub selline info. Seda peaksite küsima juba otse mõne treeneri …"
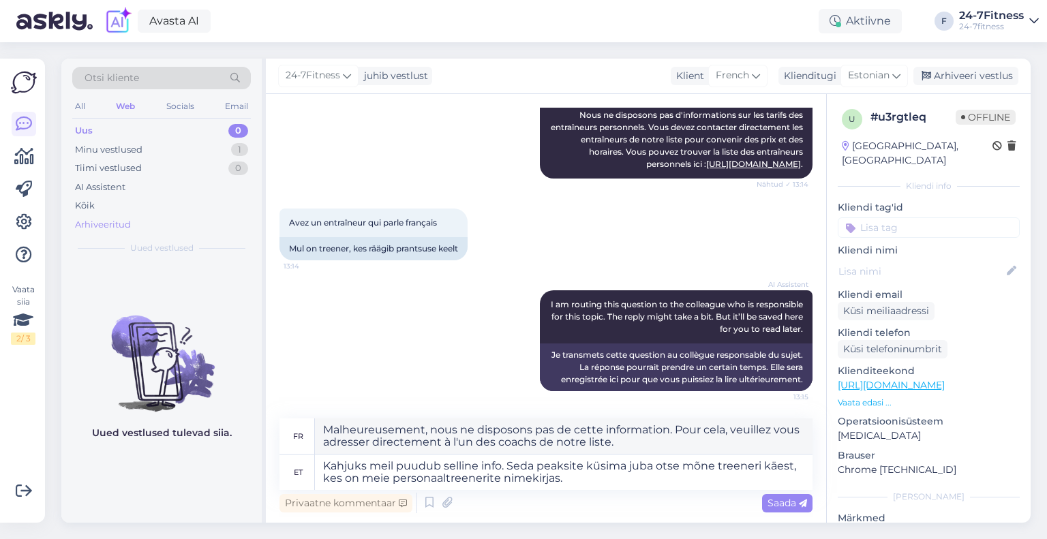
drag, startPoint x: 453, startPoint y: 223, endPoint x: 244, endPoint y: 226, distance: 208.6
click at [244, 226] on div "Otsi kliente All Web Socials Email Uus 0 Minu vestlused 1 Tiimi vestlused 0 AI …" at bounding box center [545, 291] width 969 height 464
click at [329, 240] on div "Mul on treener, kes räägib prantsuse keelt" at bounding box center [373, 248] width 188 height 23
drag, startPoint x: 442, startPoint y: 228, endPoint x: 279, endPoint y: 225, distance: 163.6
click at [279, 225] on div "Avez un entraîneur qui parle français 13:14" at bounding box center [373, 223] width 188 height 29
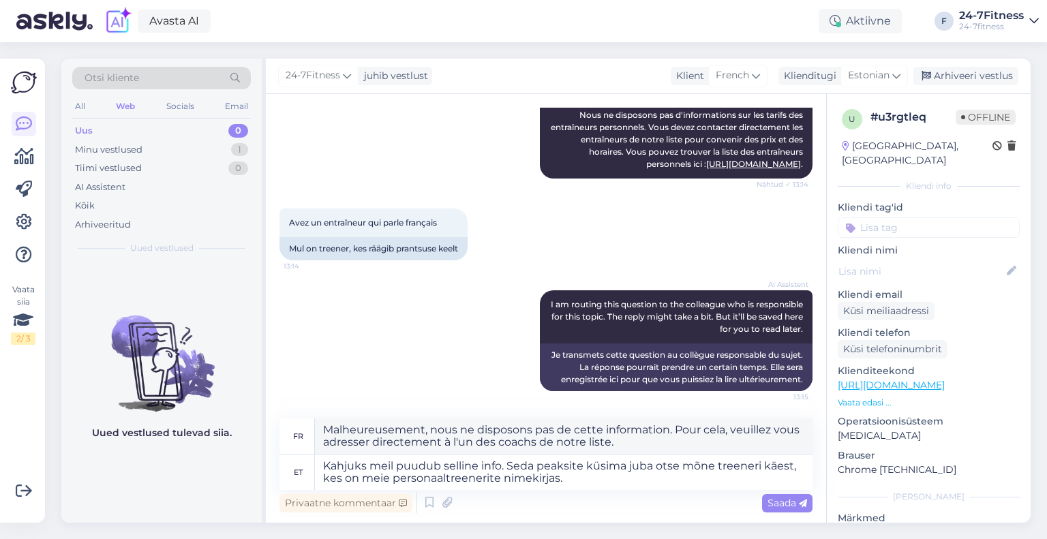
copy span "Avez un entraîneur qui parle français"
click at [613, 479] on textarea "Kahjuks meil puudub selline info. Seda peaksite küsima juba otse mõne treeneri …" at bounding box center [564, 472] width 498 height 35
click at [782, 498] on span "Saada" at bounding box center [787, 503] width 40 height 12
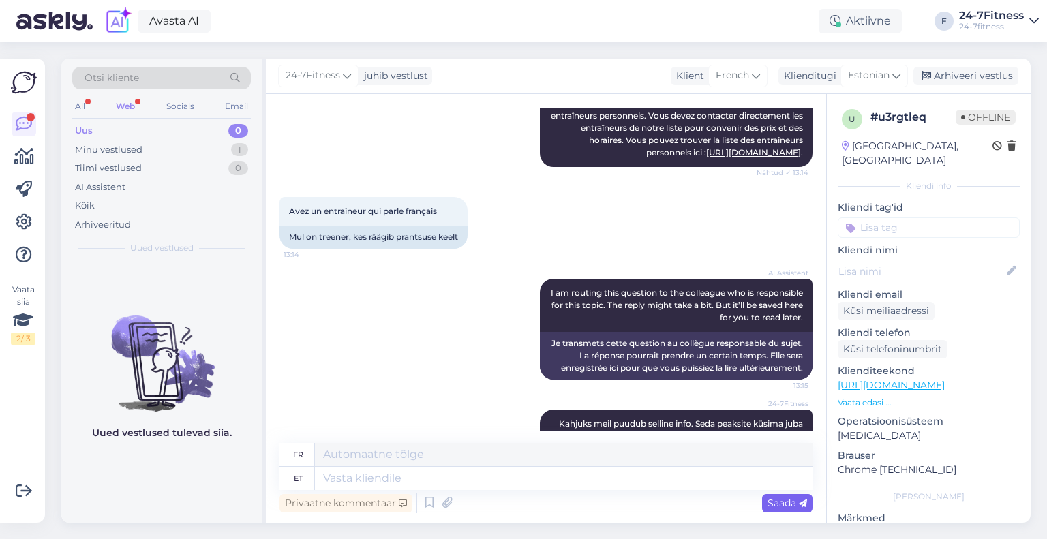
scroll to position [303, 0]
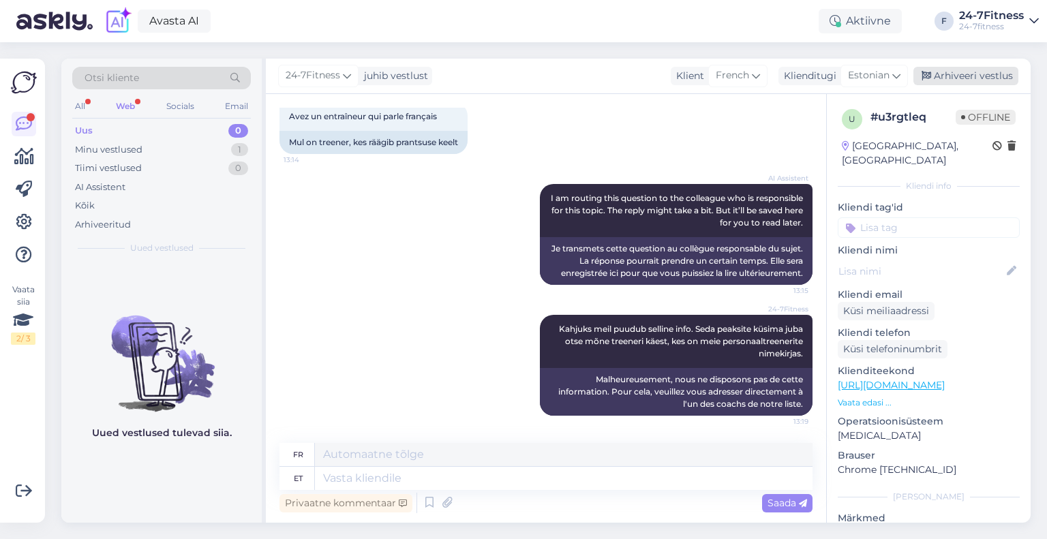
click at [996, 76] on div "Arhiveeri vestlus" at bounding box center [965, 76] width 105 height 18
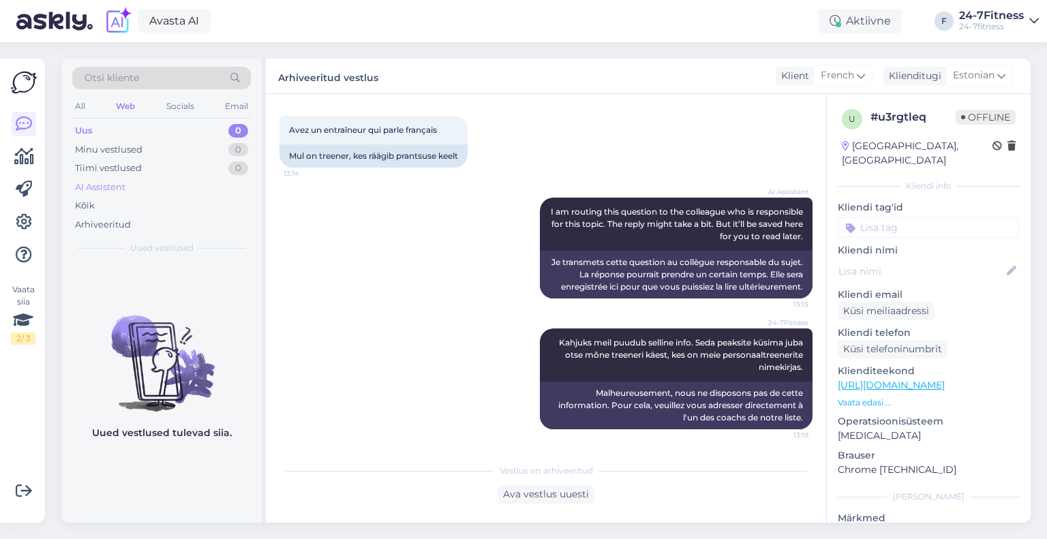
click at [101, 187] on div "AI Assistent" at bounding box center [100, 188] width 50 height 14
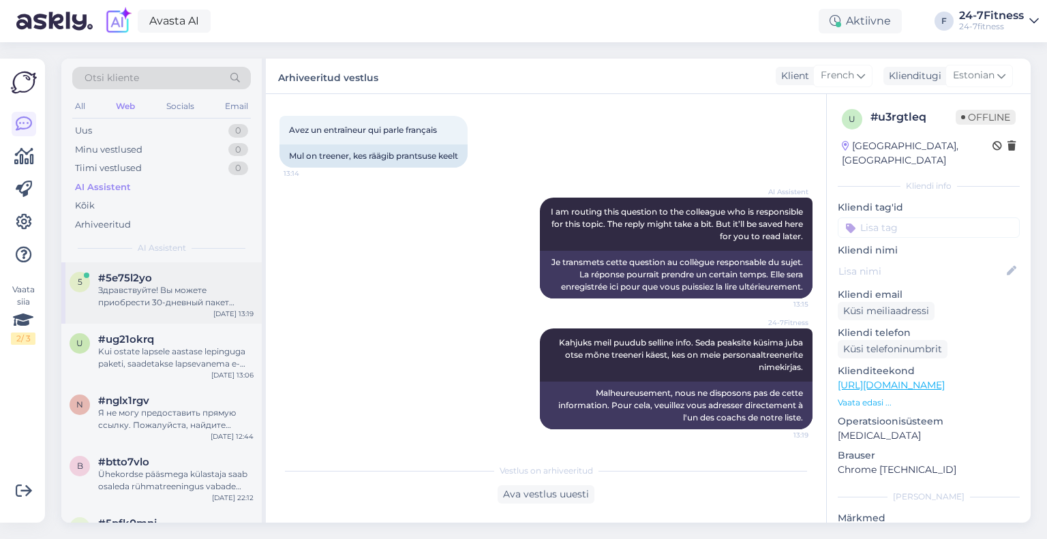
click at [139, 297] on div "Здравствуйте! Вы можете приобрести 30-дневный пакет напрямую на нашем сайте. Дл…" at bounding box center [175, 296] width 155 height 25
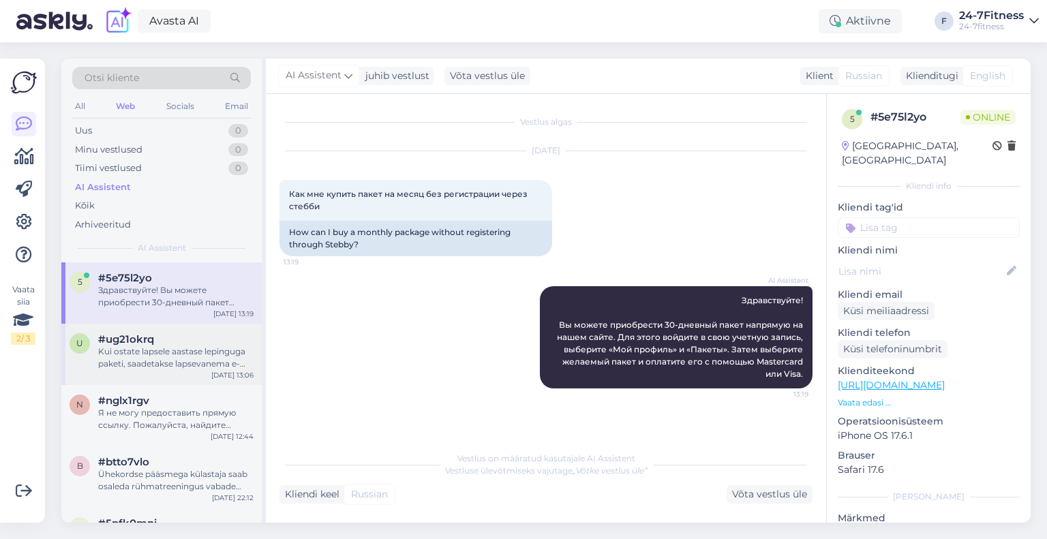
click at [142, 331] on div "u #ug21okrq Kui ostate lapsele aastase lepinguga paketi, saadetakse lapsevanema…" at bounding box center [161, 354] width 200 height 61
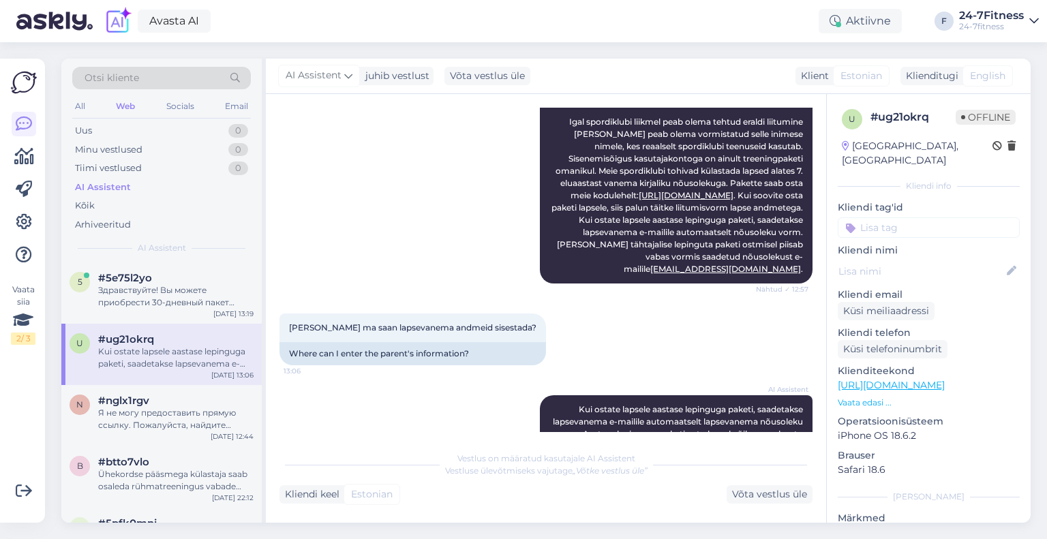
scroll to position [344, 0]
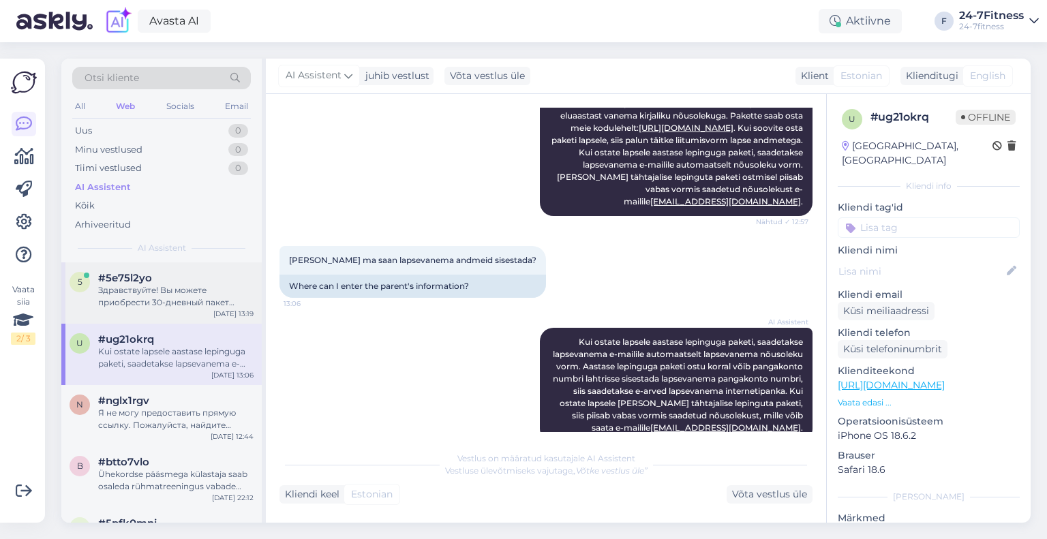
click at [147, 299] on div "Здравствуйте! Вы можете приобрести 30-дневный пакет напрямую на нашем сайте. Дл…" at bounding box center [175, 296] width 155 height 25
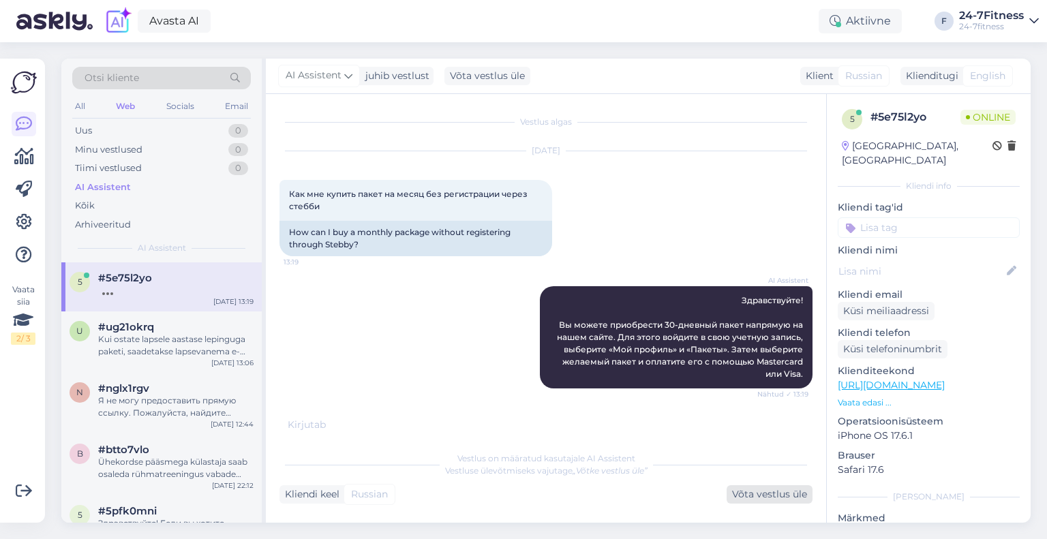
click at [755, 496] on div "Võta vestlus üle" at bounding box center [770, 494] width 86 height 18
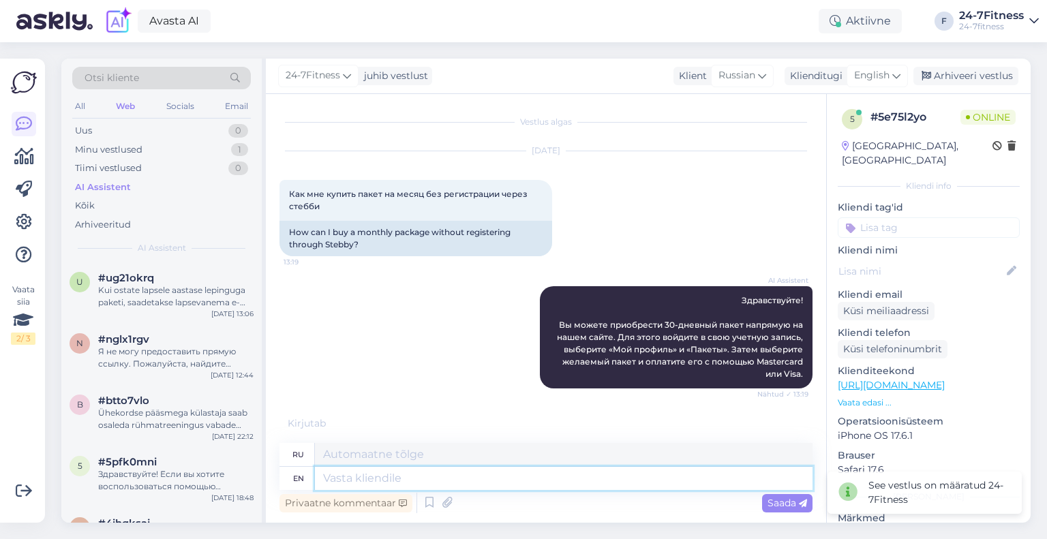
click at [439, 478] on textarea at bounding box center [564, 478] width 498 height 23
click at [895, 65] on div "English" at bounding box center [877, 76] width 61 height 22
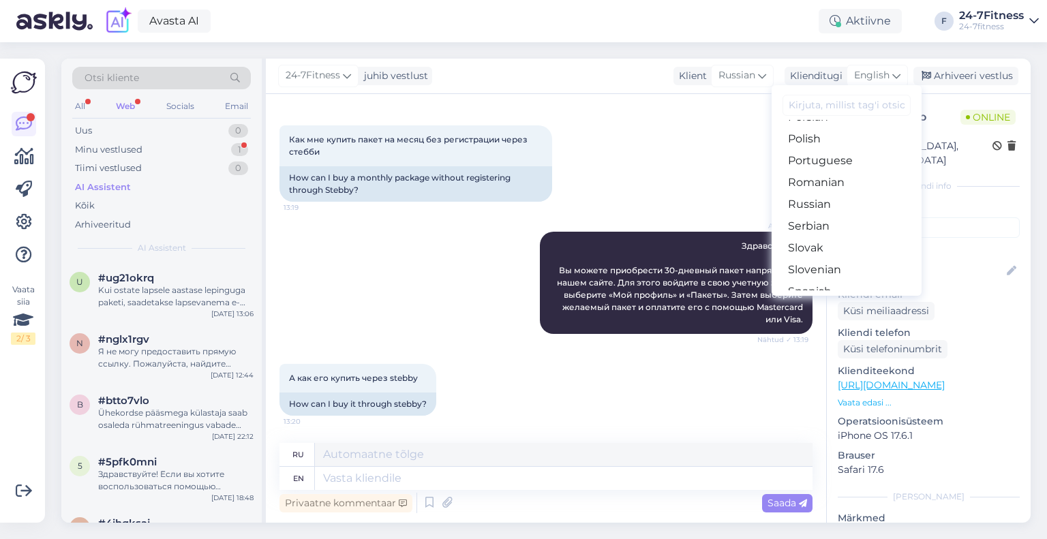
scroll to position [560, 0]
click at [827, 121] on link "Russian" at bounding box center [847, 122] width 150 height 22
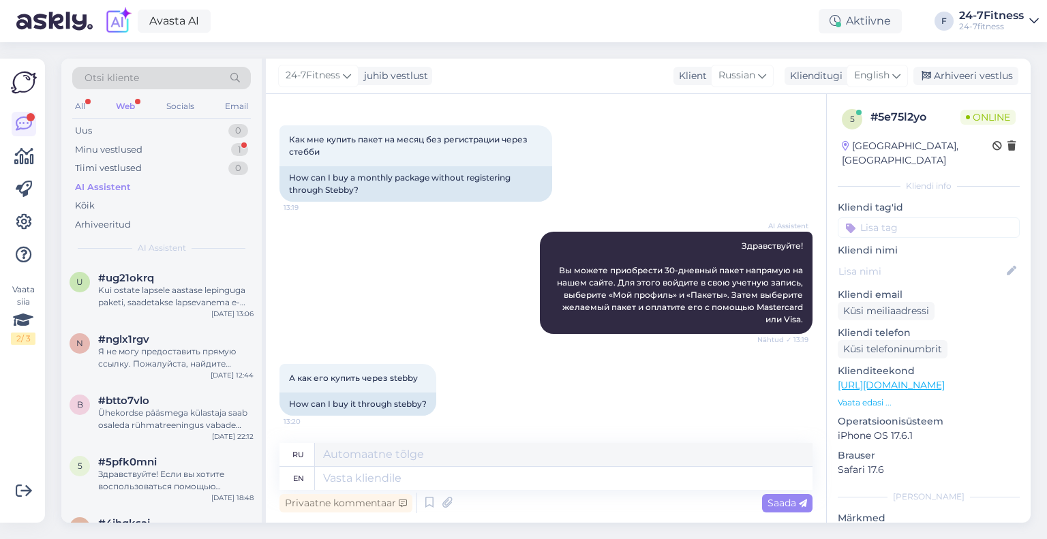
scroll to position [35, 0]
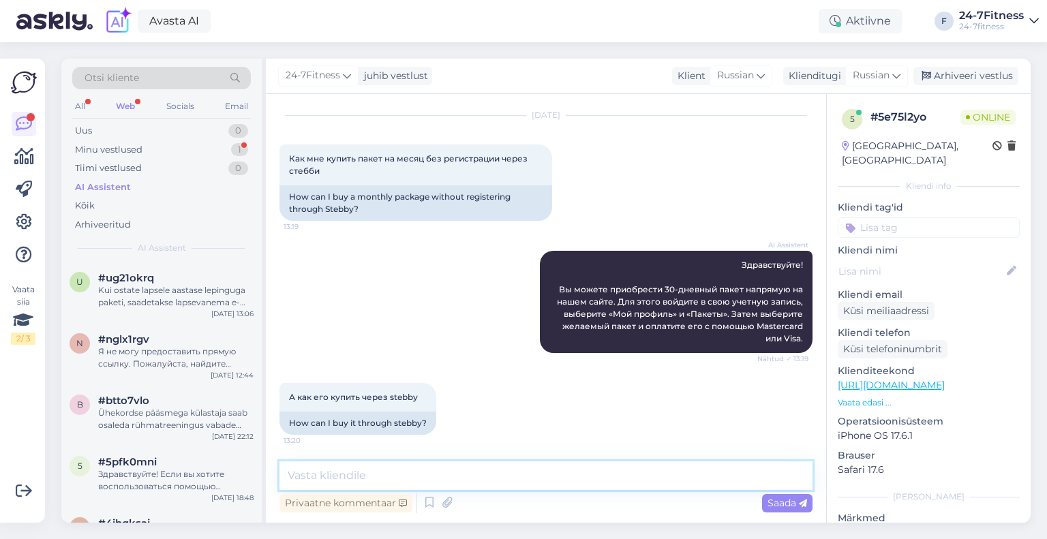
click at [455, 470] on textarea at bounding box center [545, 475] width 533 height 29
paste textarea "Чтобы присоединиться, зайдите на наш веб-сайт [URL][DOMAIN_NAME] и выберите пак…"
type textarea "Чтобы присоединиться, зайдите на наш веб-сайт [URL][DOMAIN_NAME] и выберите пак…"
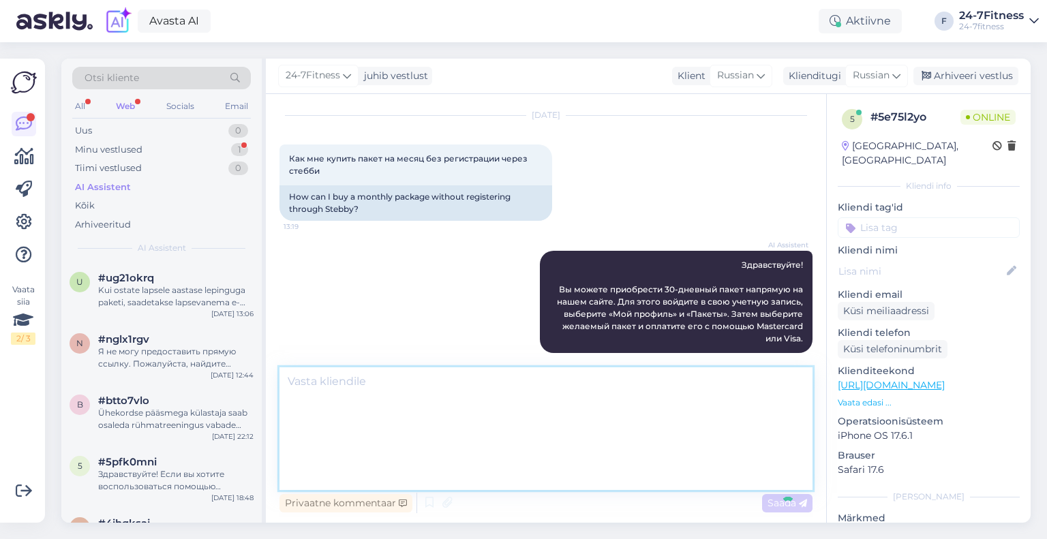
scroll to position [0, 0]
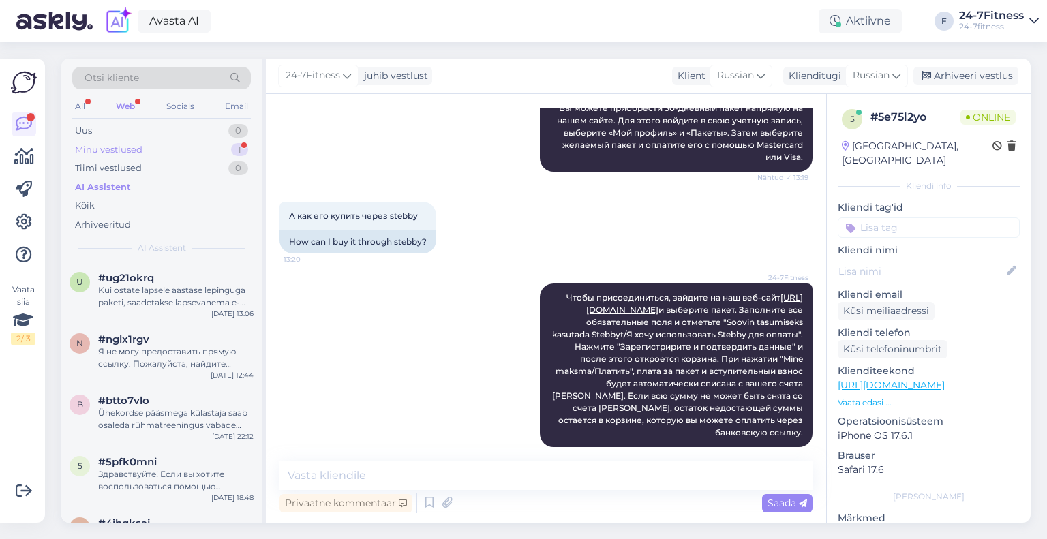
click at [125, 146] on div "Minu vestlused" at bounding box center [108, 150] width 67 height 14
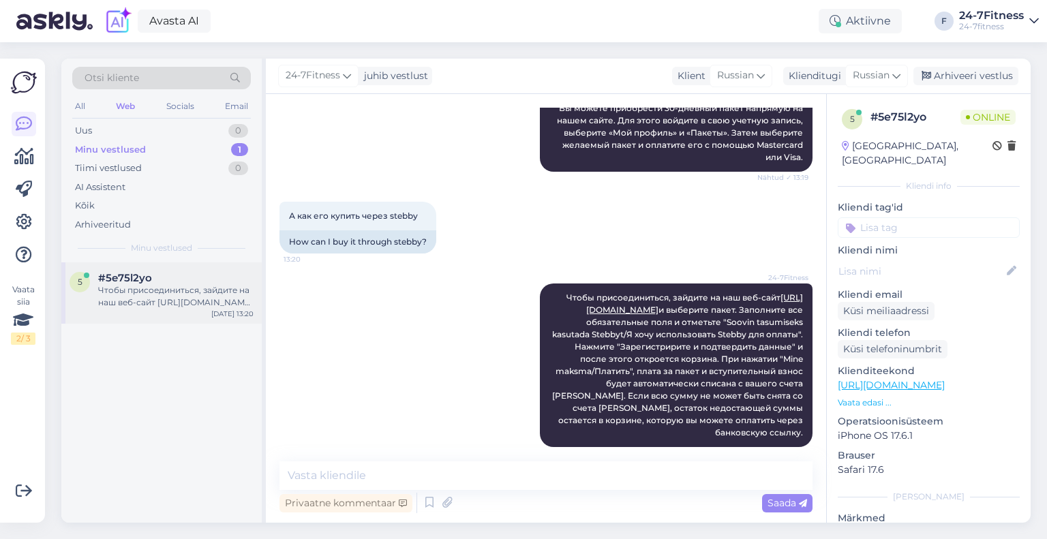
click at [151, 286] on div "Чтобы присоединиться, зайдите на наш веб-сайт [URL][DOMAIN_NAME] и выберите пак…" at bounding box center [175, 296] width 155 height 25
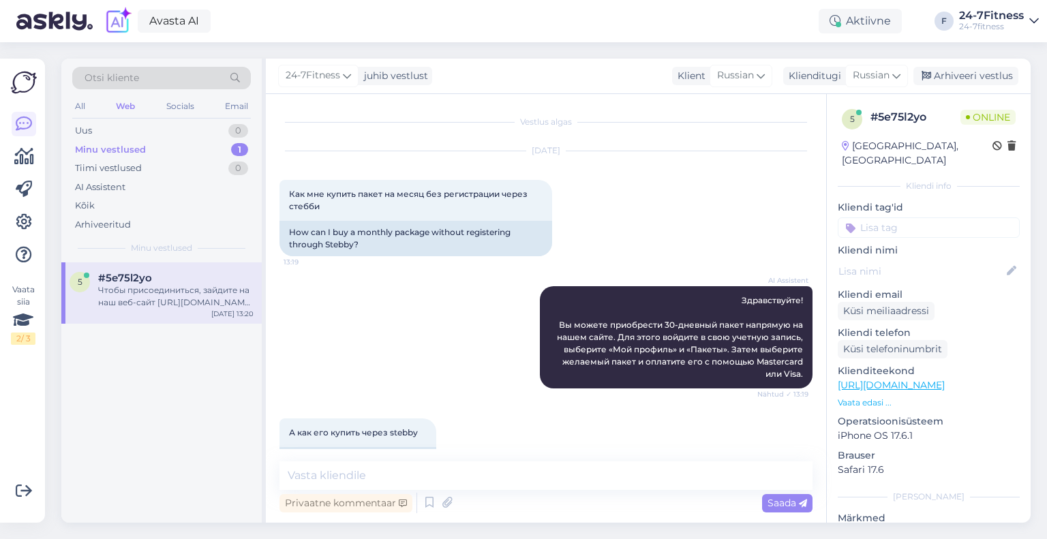
scroll to position [217, 0]
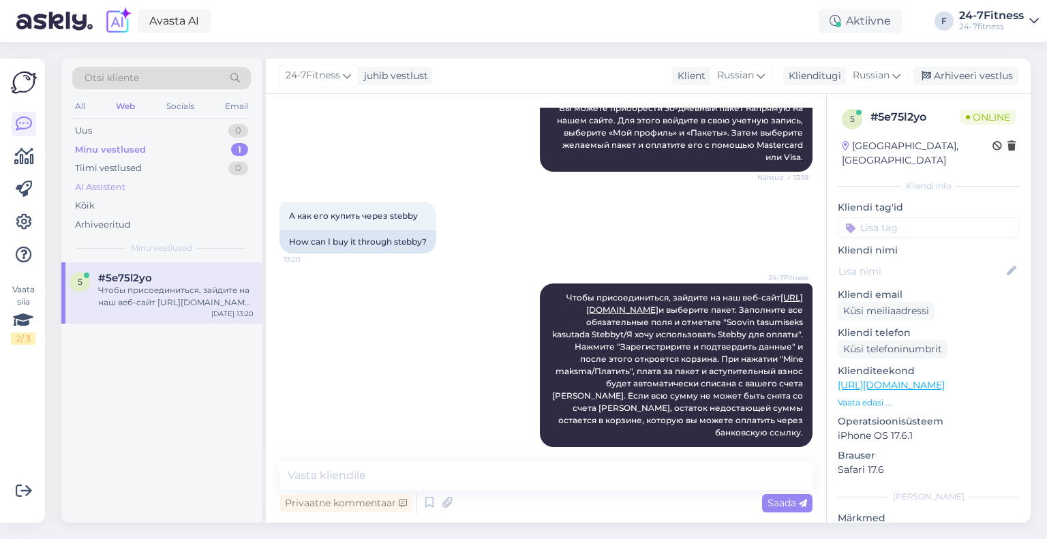
click at [110, 178] on div "AI Assistent" at bounding box center [161, 187] width 179 height 19
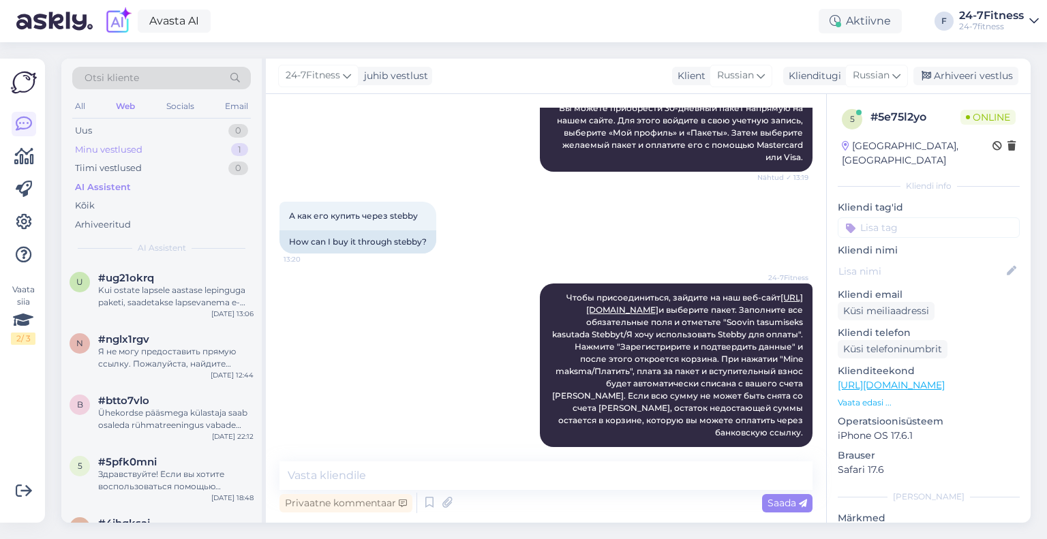
click at [108, 151] on div "Minu vestlused" at bounding box center [108, 150] width 67 height 14
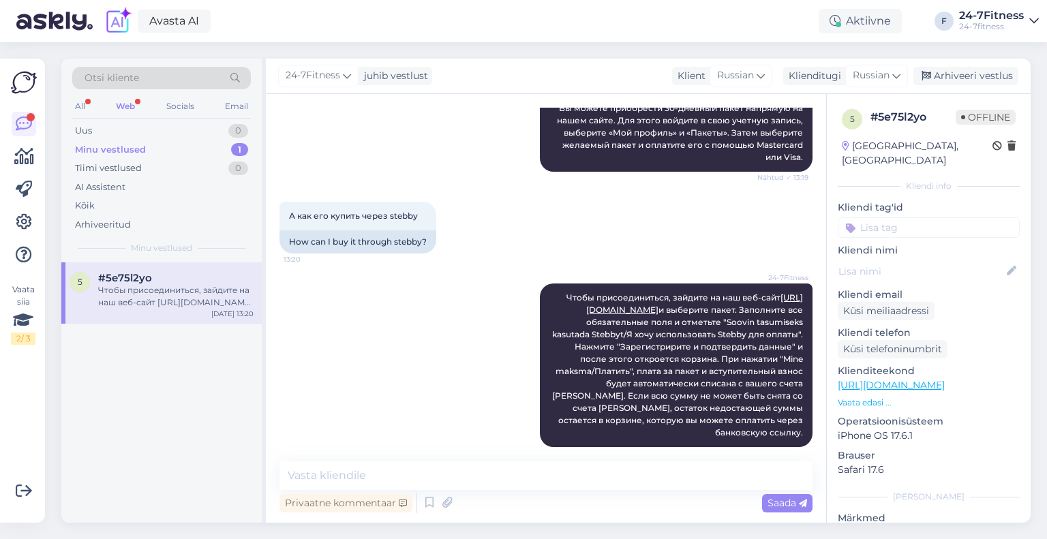
click at [125, 100] on div "Web" at bounding box center [125, 106] width 25 height 18
click at [131, 288] on div "Чтобы присоединиться, зайдите на наш веб-сайт [URL][DOMAIN_NAME] и выберите пак…" at bounding box center [175, 296] width 155 height 25
click at [954, 73] on div "Arhiveeri vestlus" at bounding box center [965, 76] width 105 height 18
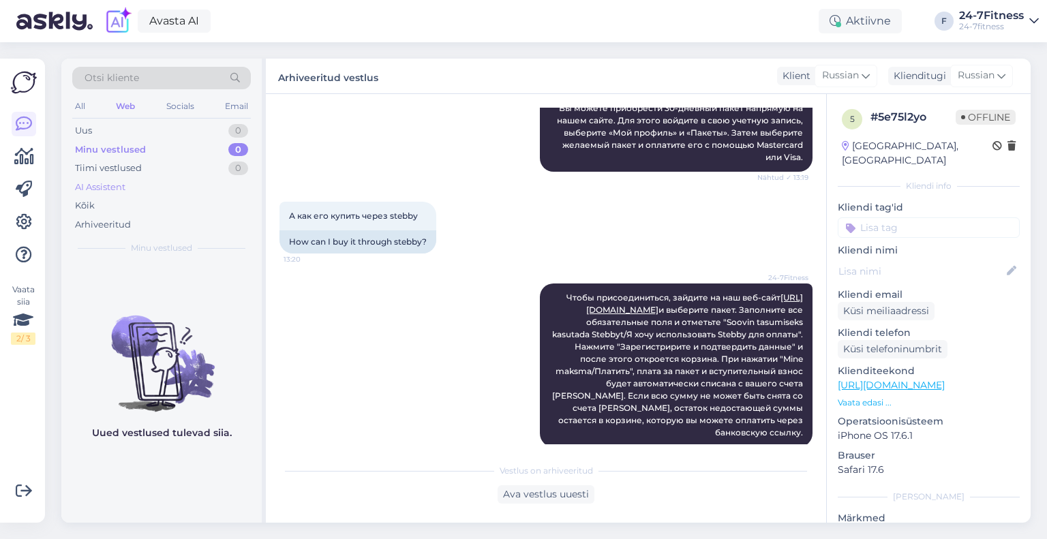
click at [118, 183] on div "AI Assistent" at bounding box center [100, 188] width 50 height 14
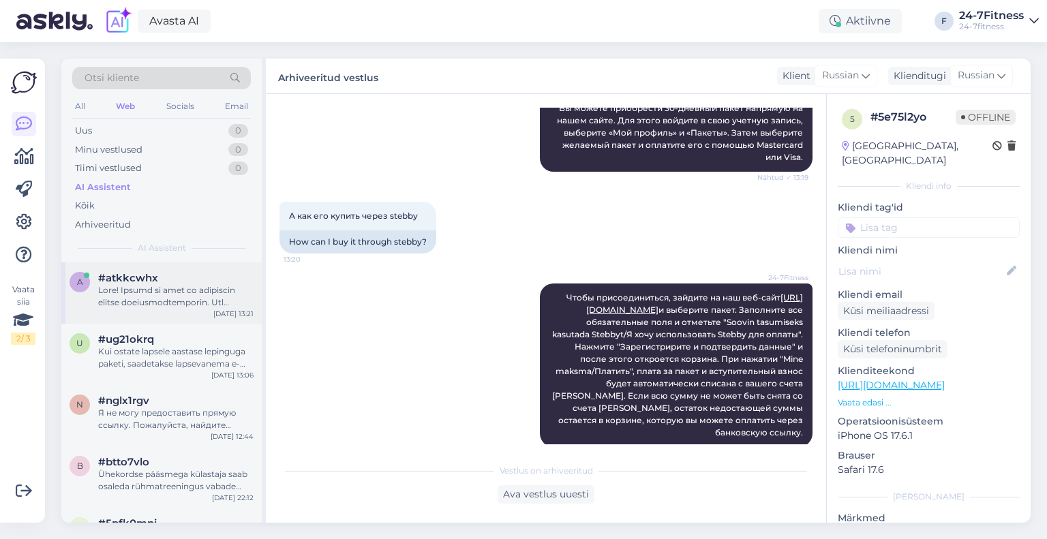
click at [148, 284] on div at bounding box center [175, 296] width 155 height 25
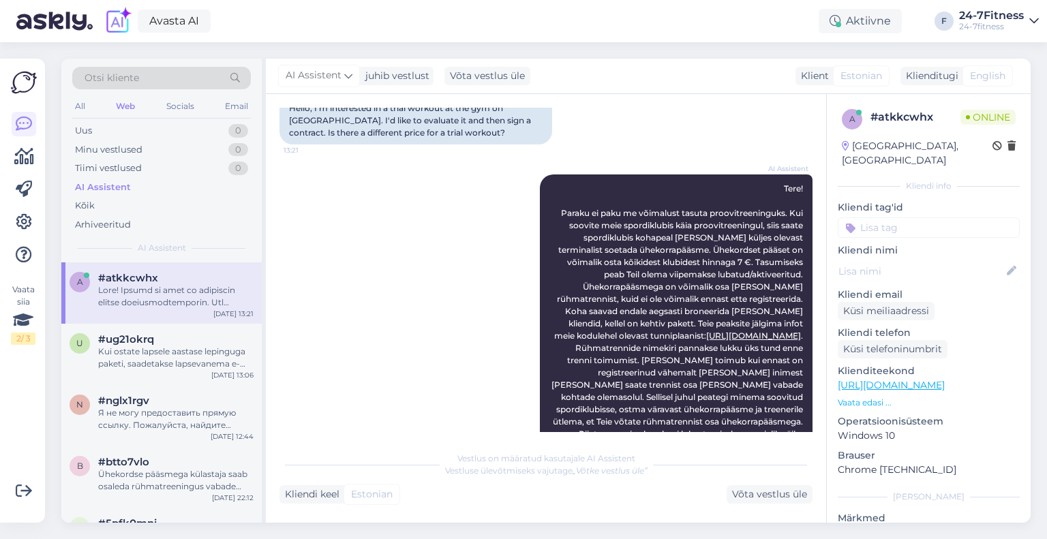
scroll to position [192, 0]
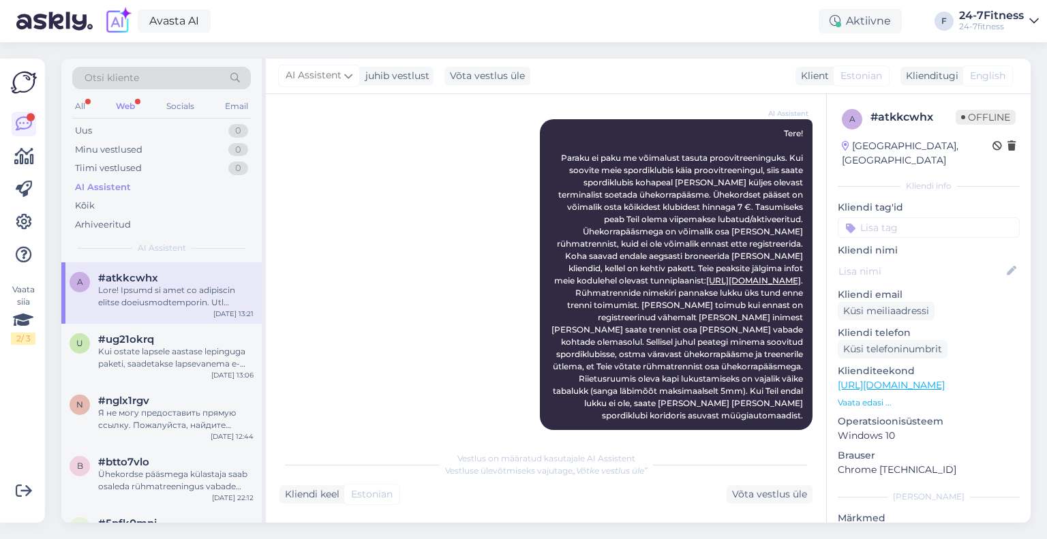
click at [134, 97] on div "Web" at bounding box center [125, 106] width 25 height 18
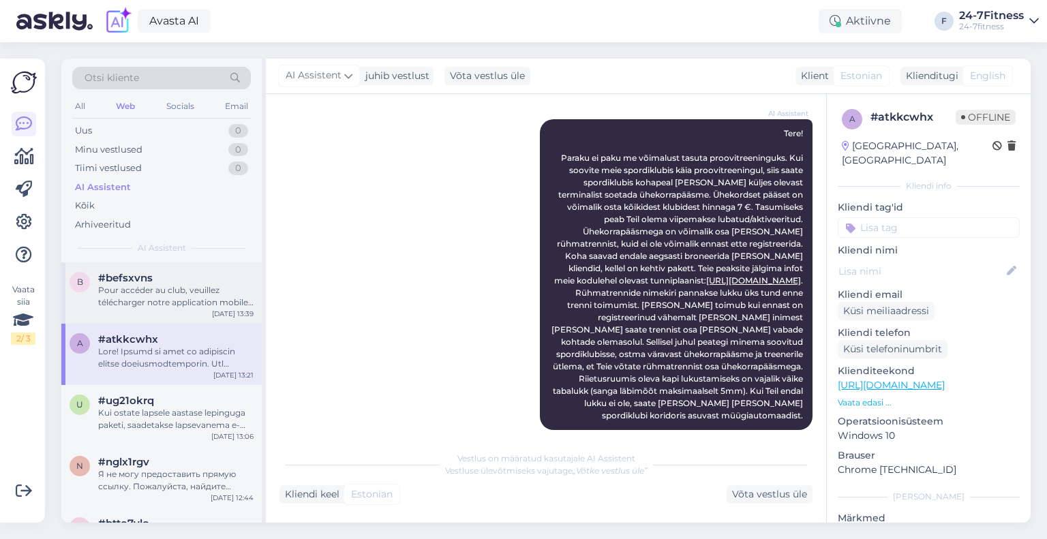
click at [144, 301] on div "Pour accéder au club, veuillez télécharger notre application mobile 24-7Fitness…" at bounding box center [175, 296] width 155 height 25
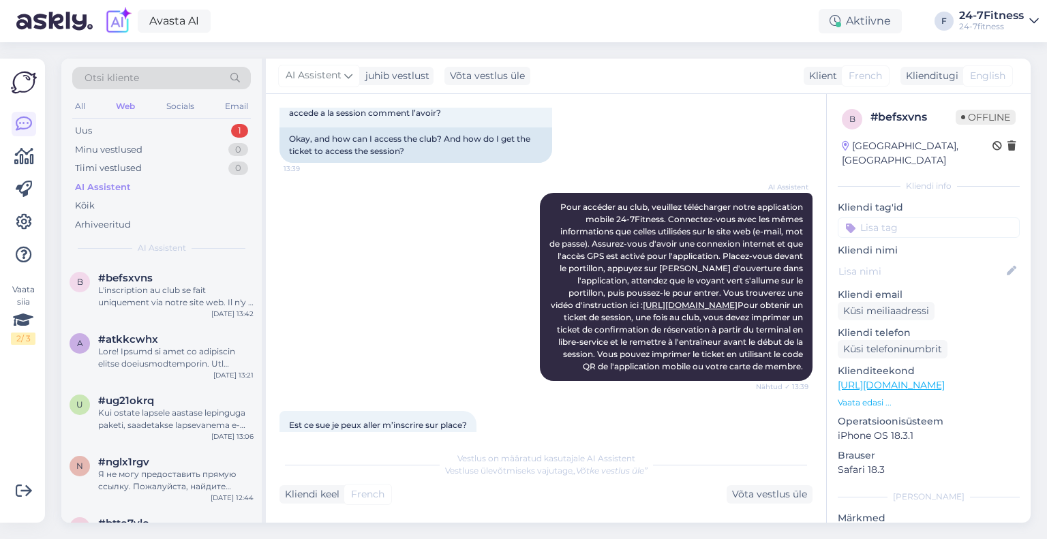
scroll to position [938, 0]
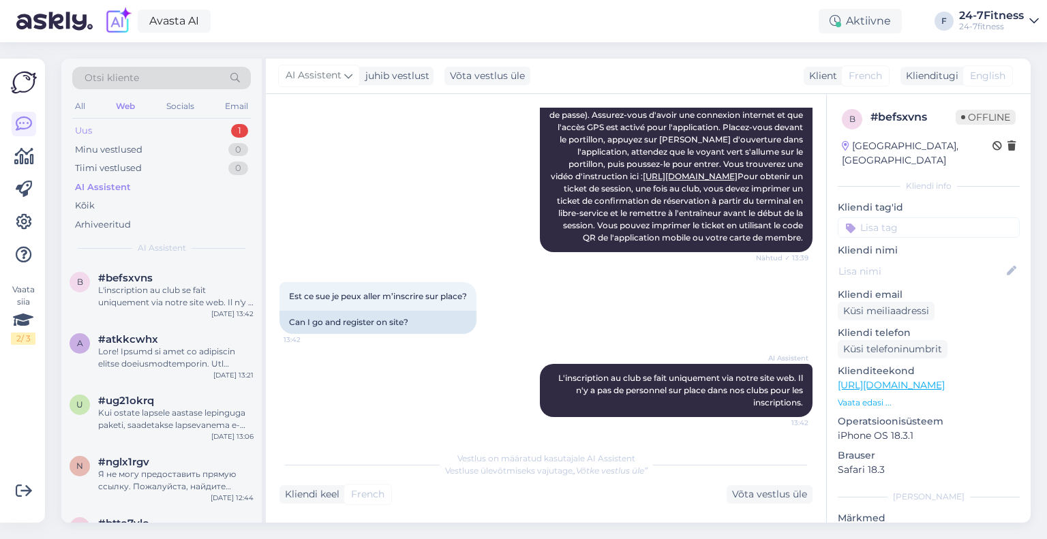
click at [151, 129] on div "Uus 1" at bounding box center [161, 130] width 179 height 19
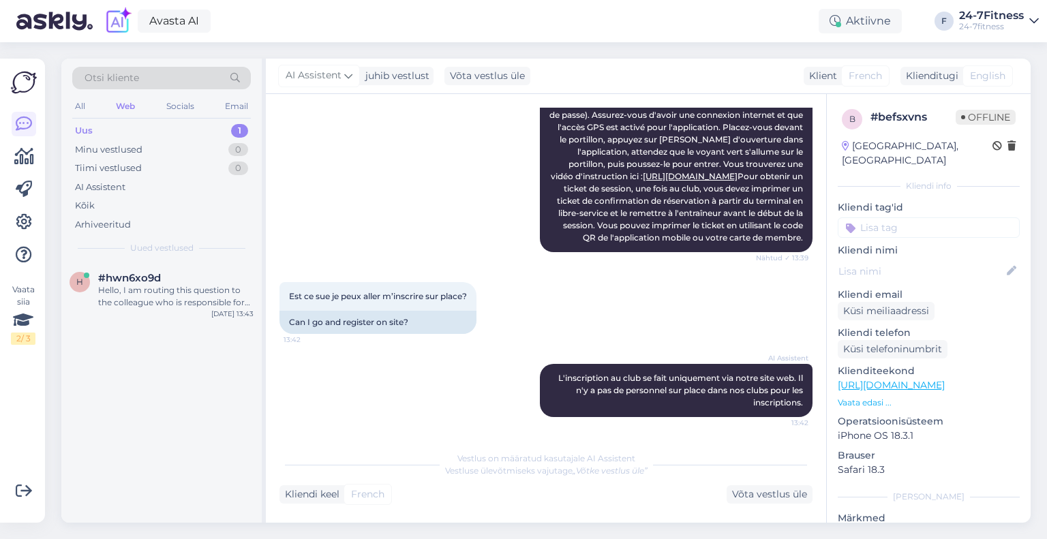
click at [158, 291] on div "Hello, I am routing this question to the colleague who is responsible for this …" at bounding box center [175, 296] width 155 height 25
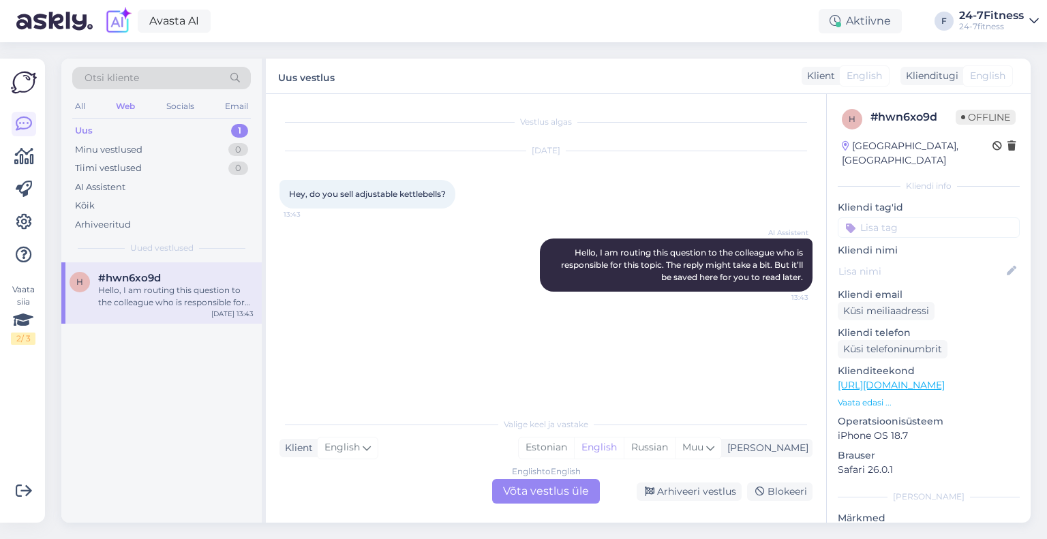
click at [513, 492] on div "English to English Võta vestlus üle" at bounding box center [546, 491] width 108 height 25
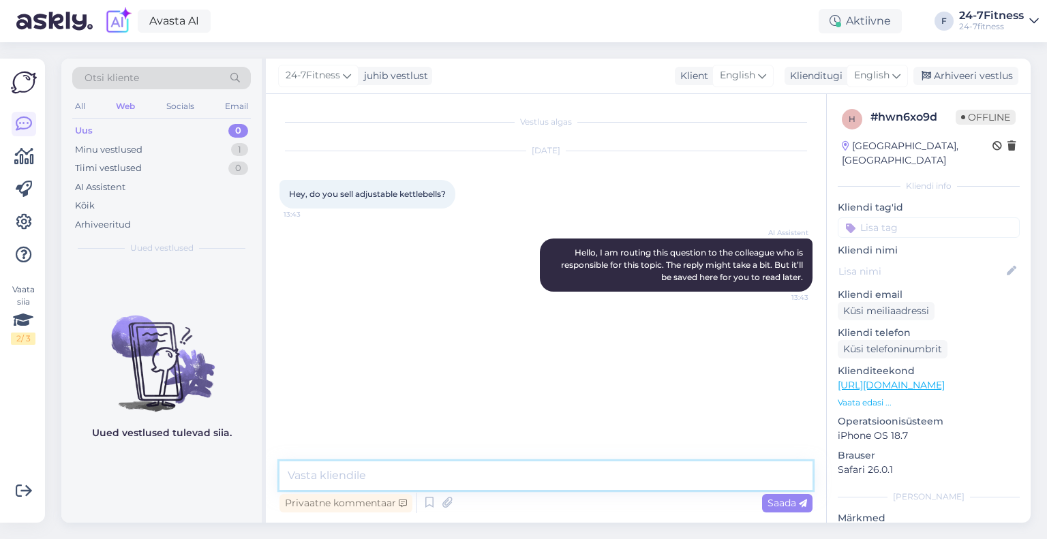
click at [511, 481] on textarea at bounding box center [545, 475] width 533 height 29
type textarea "H"
type textarea "Unfortunately, we do not."
click at [799, 500] on icon at bounding box center [803, 504] width 8 height 8
click at [980, 72] on div "Arhiveeri vestlus" at bounding box center [965, 76] width 105 height 18
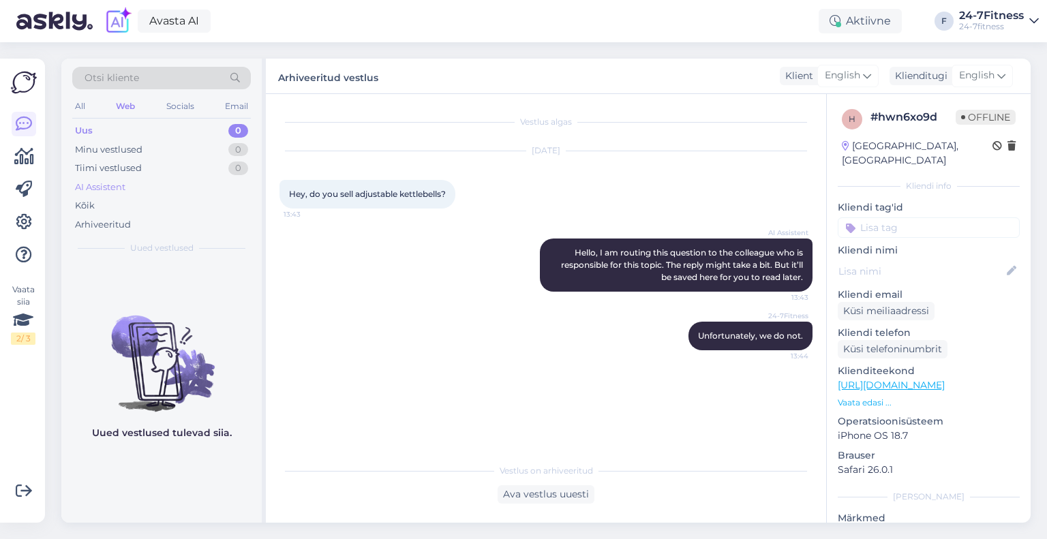
click at [109, 190] on div "AI Assistent" at bounding box center [100, 188] width 50 height 14
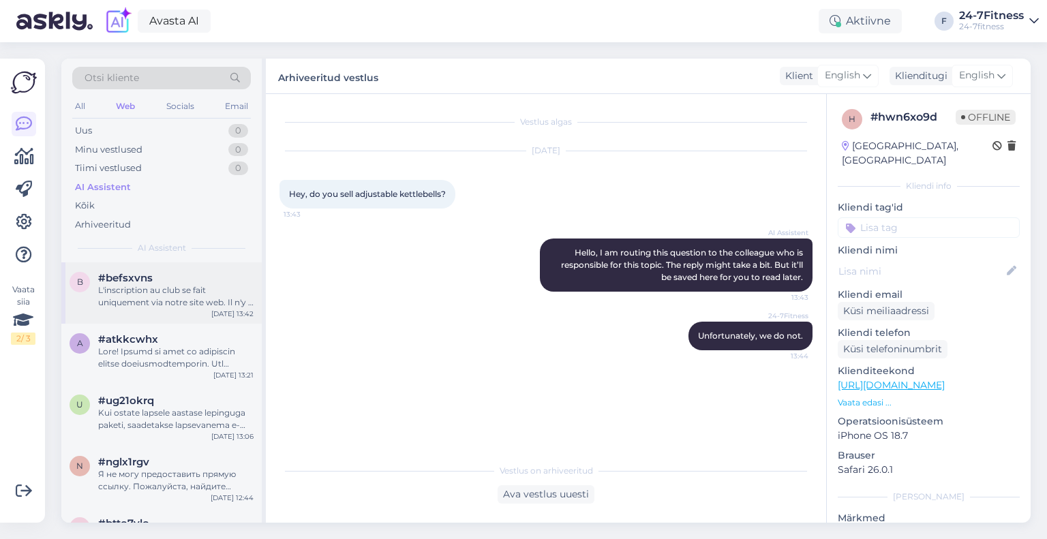
click at [204, 286] on div "L'inscription au club se fait uniquement via notre site web. Il n'y a pas de pe…" at bounding box center [175, 296] width 155 height 25
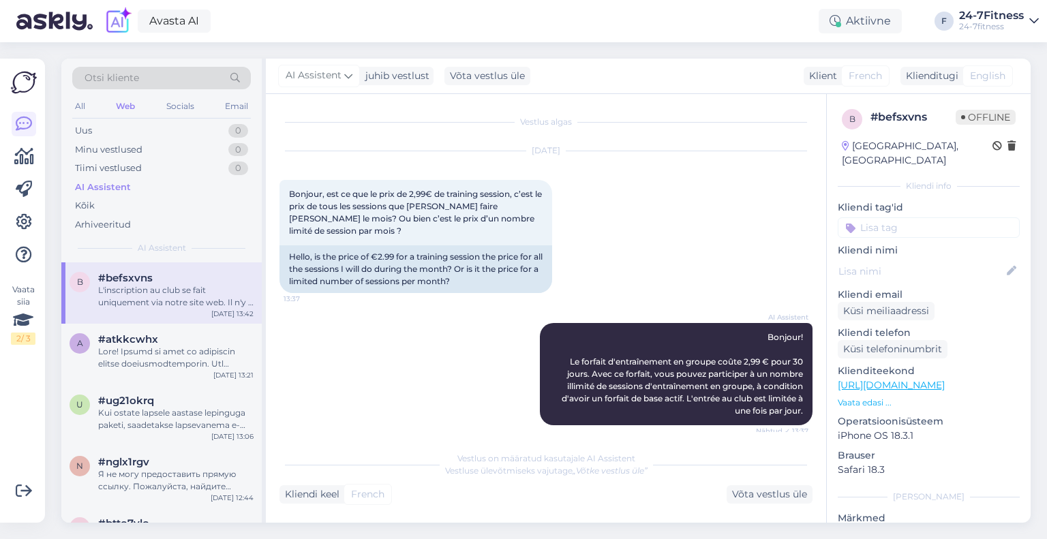
scroll to position [938, 0]
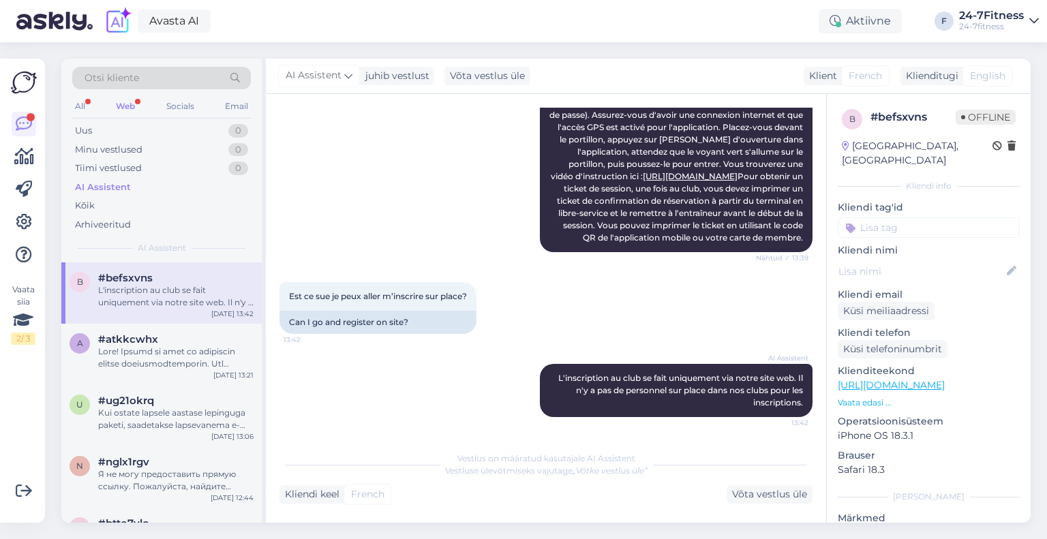
click at [118, 102] on div "Web" at bounding box center [125, 106] width 25 height 18
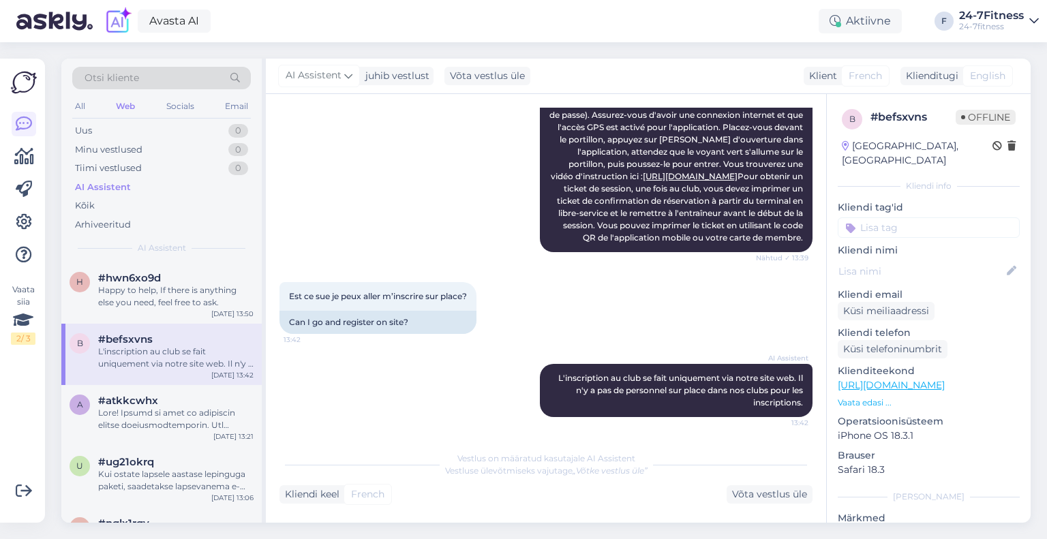
click at [166, 294] on div "Happy to help, If there is anything else you need, feel free to ask." at bounding box center [175, 296] width 155 height 25
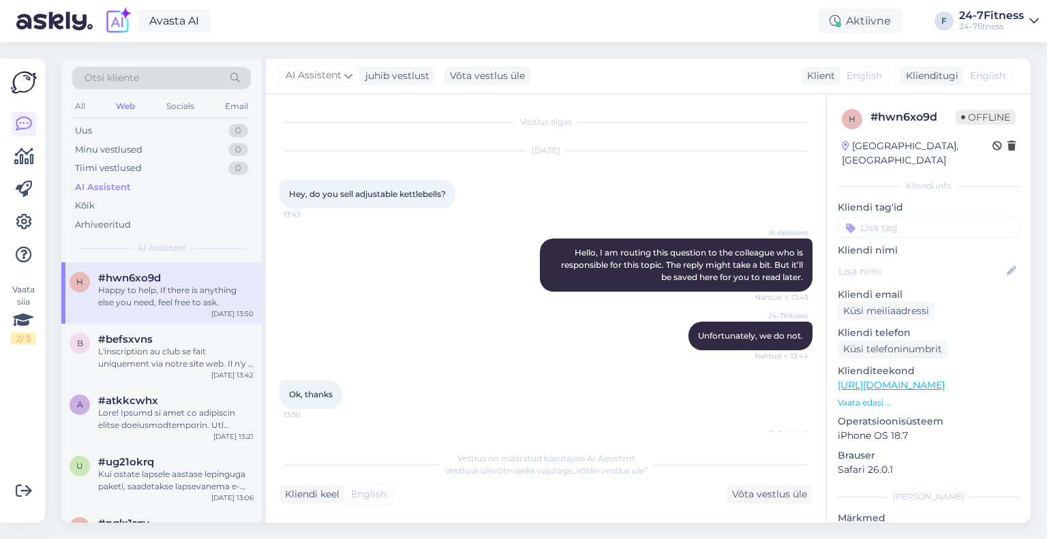
scroll to position [63, 0]
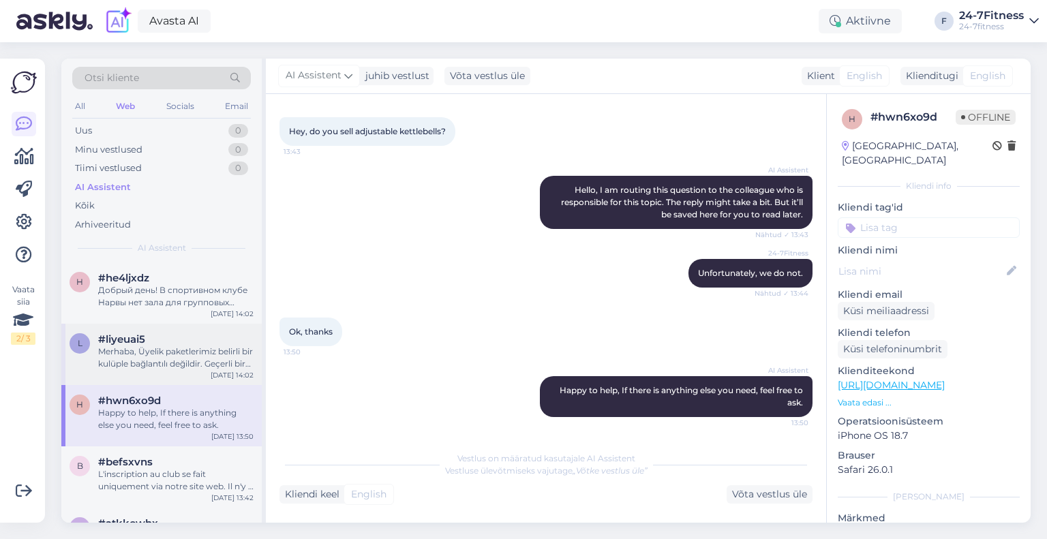
click at [182, 351] on div "Merhaba, Üyelik paketlerimiz belirli bir kulüple bağlantılı değildir. Geçerli b…" at bounding box center [175, 358] width 155 height 25
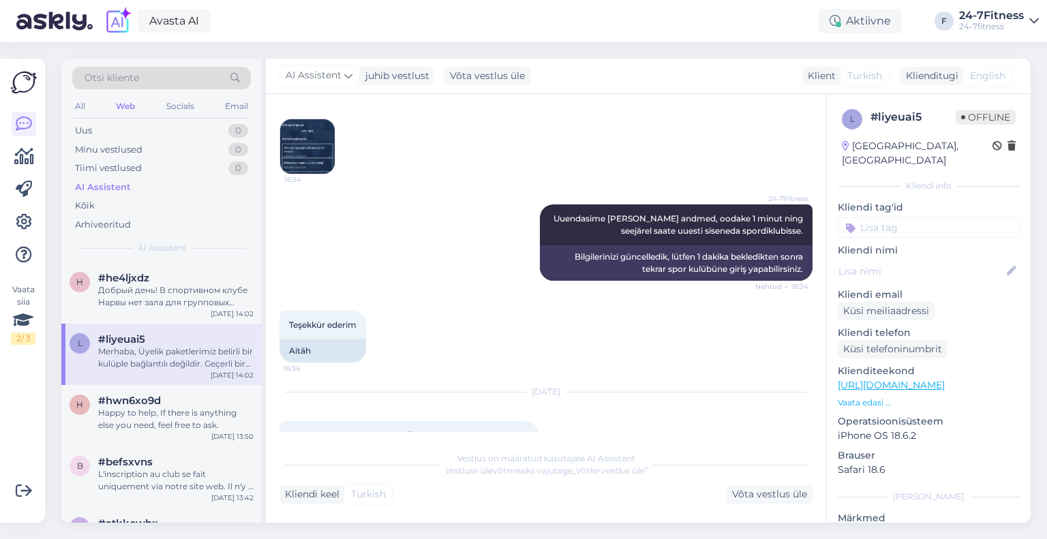
scroll to position [1773, 0]
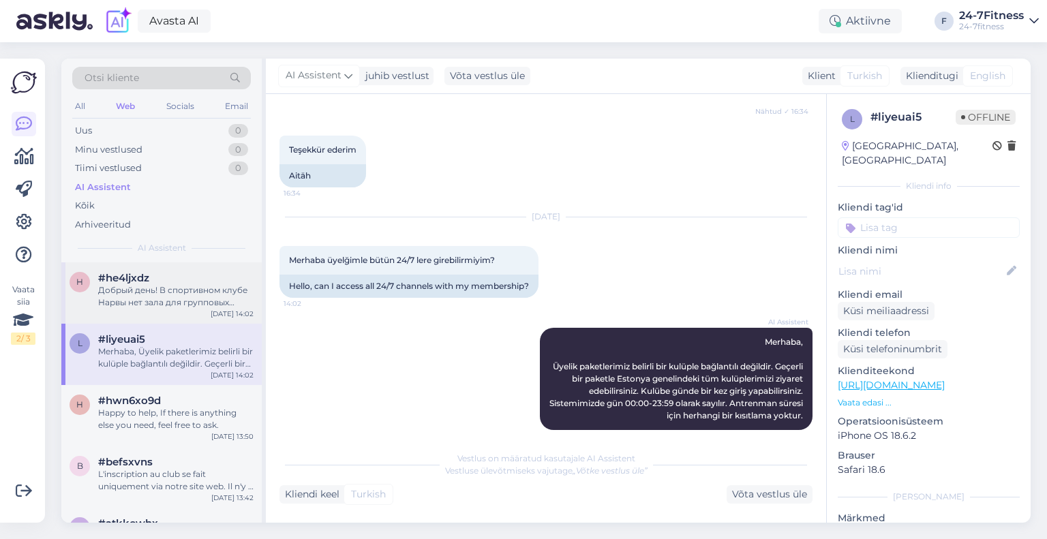
click at [178, 303] on div "Добрый день! В спортивном клубе Нарвы нет зала для групповых тренировок, поэтом…" at bounding box center [175, 296] width 155 height 25
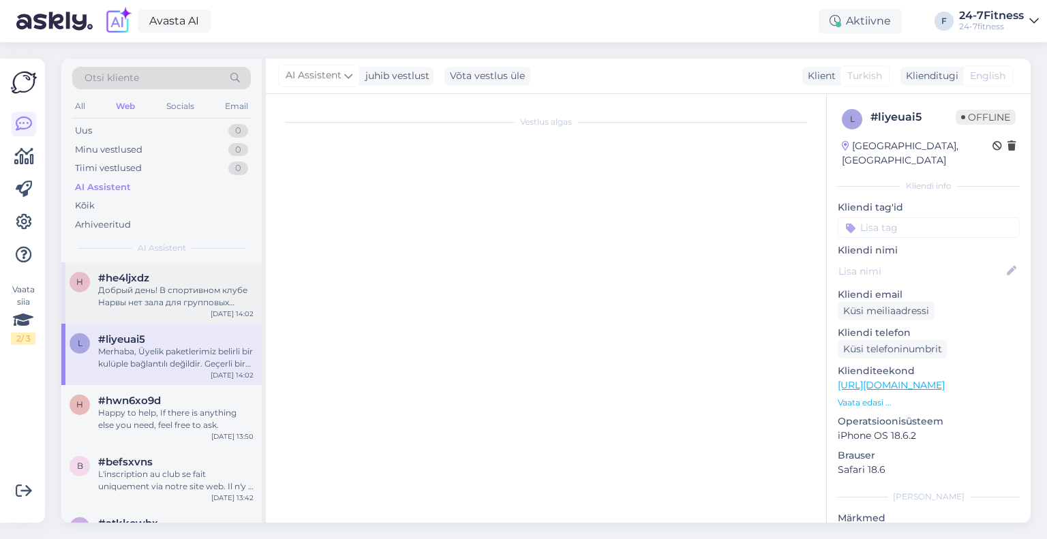
scroll to position [0, 0]
